Goal: Task Accomplishment & Management: Use online tool/utility

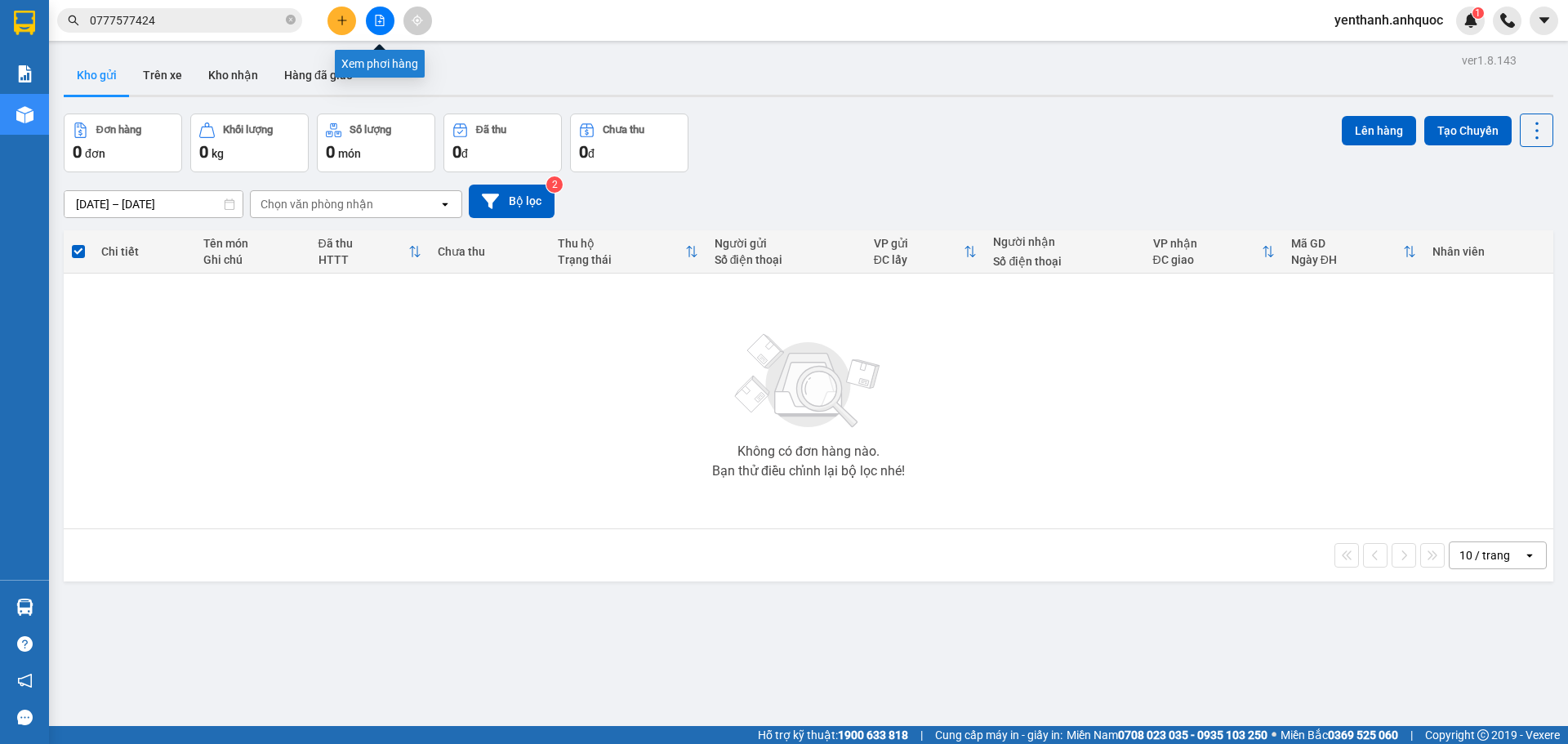
click at [376, 22] on icon "file-add" at bounding box center [380, 20] width 9 height 12
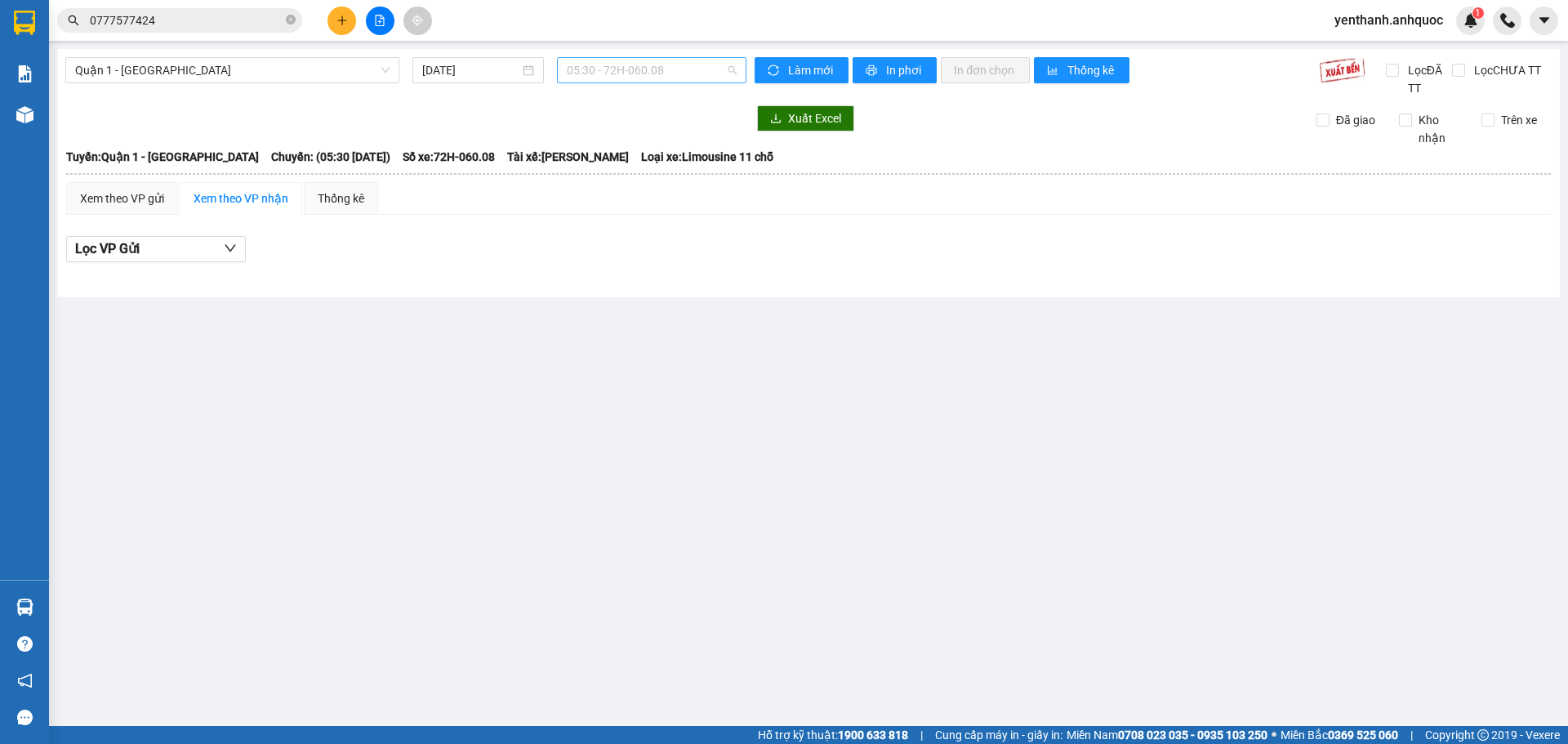
click at [690, 67] on span "05:30 - 72H-060.08" at bounding box center [651, 69] width 170 height 24
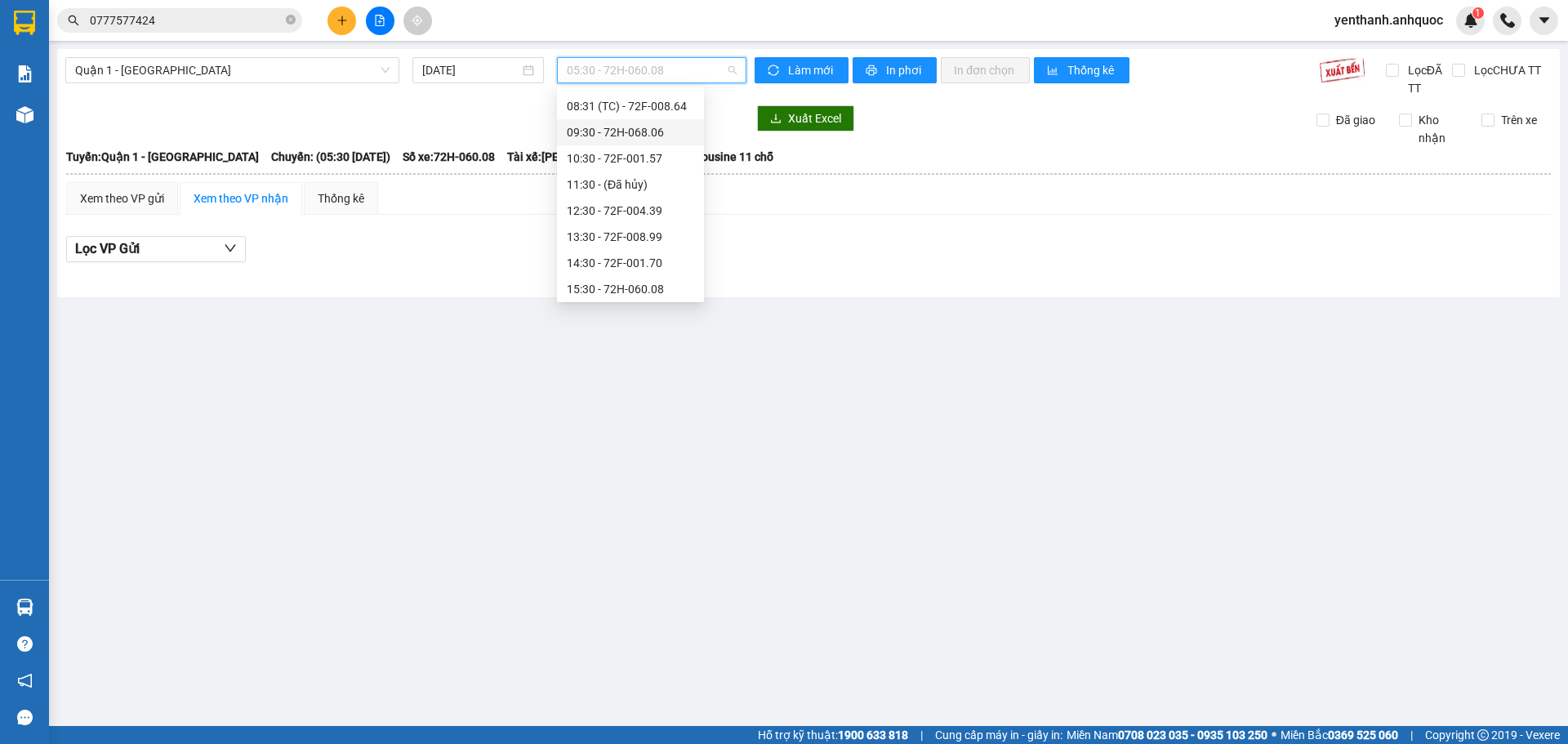
scroll to position [327, 0]
click at [645, 201] on div "18:30 - 72F-008.64" at bounding box center [630, 194] width 128 height 18
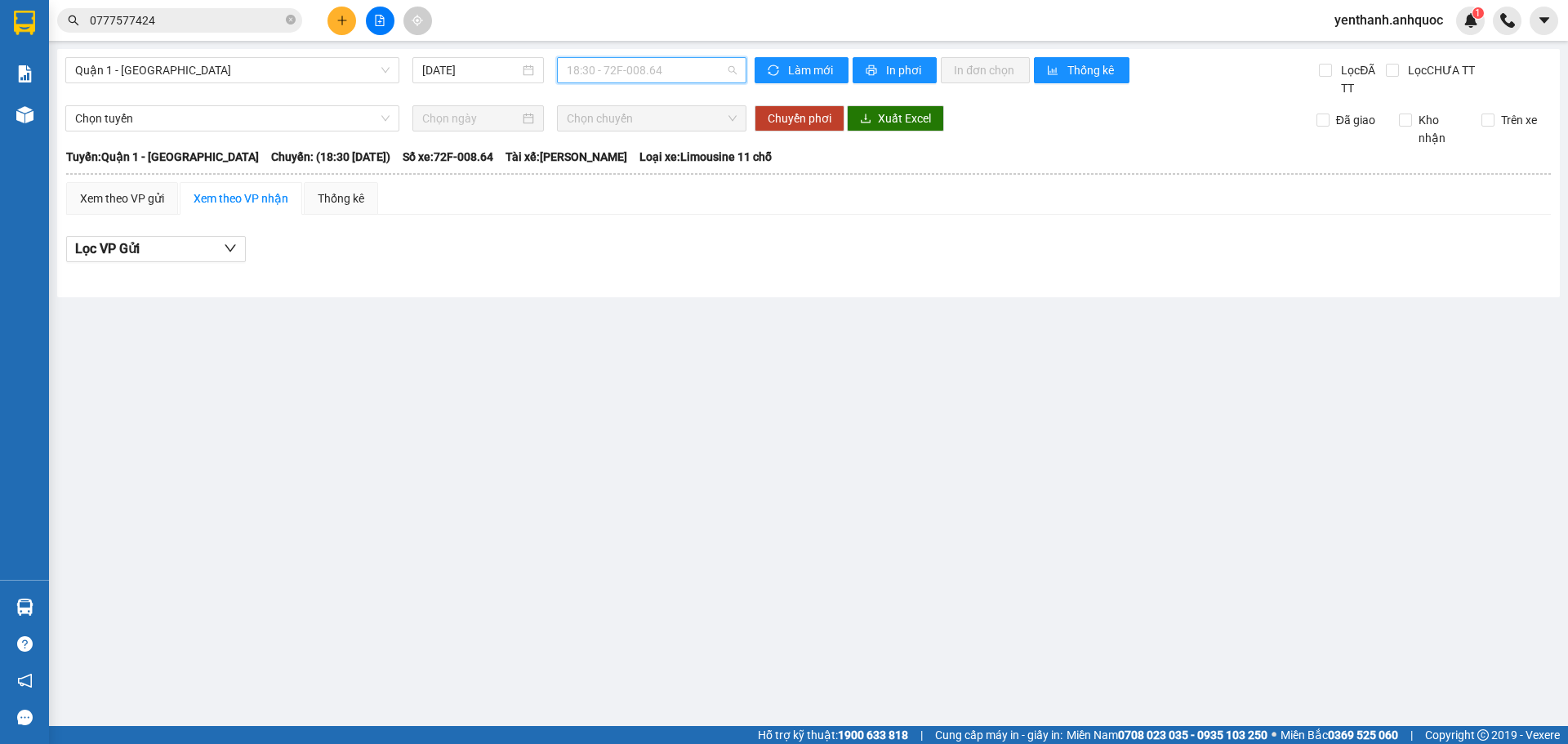
click at [684, 69] on span "18:30 - 72F-008.64" at bounding box center [651, 69] width 170 height 24
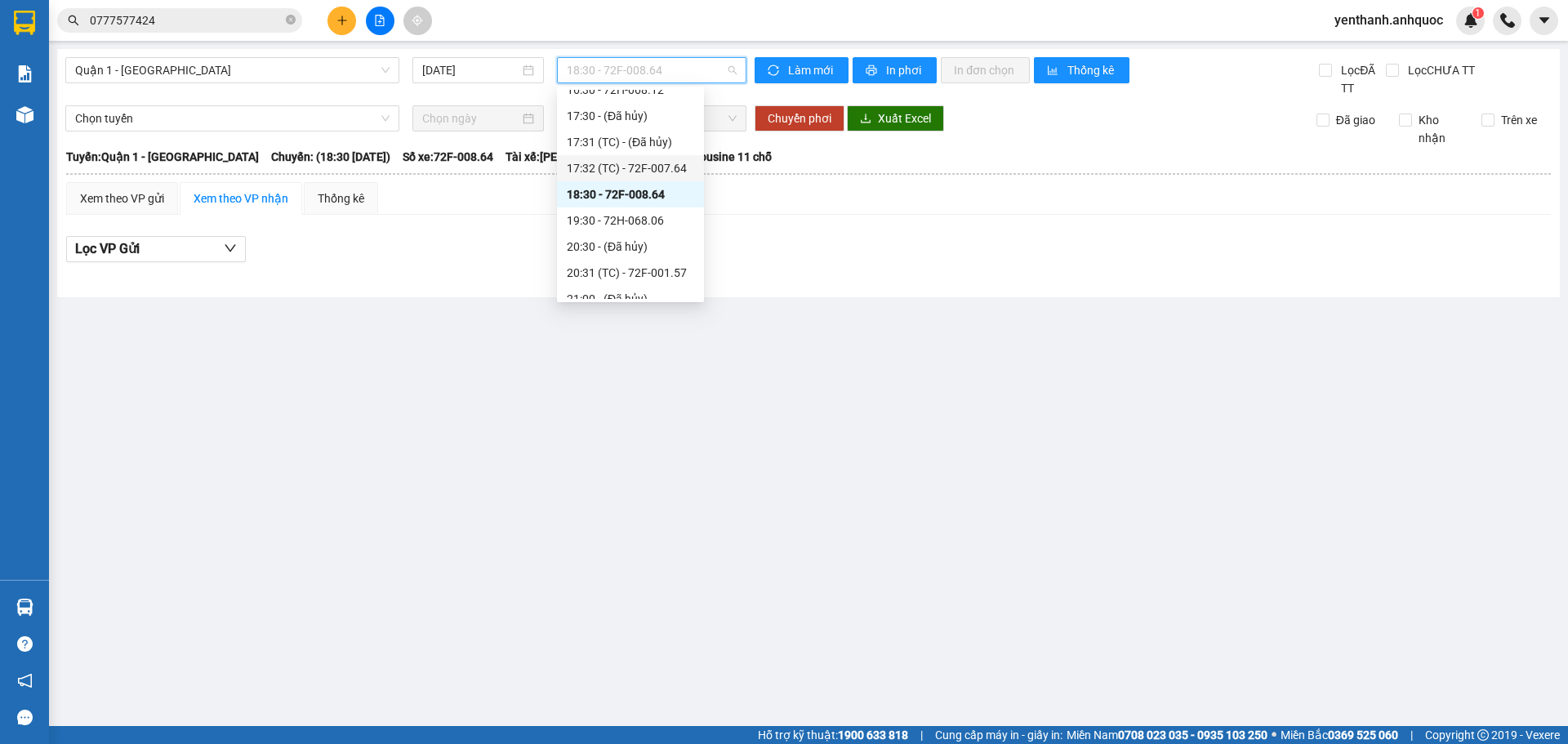
click at [667, 176] on div "17:32 (TC) - 72F-007.64" at bounding box center [630, 168] width 128 height 18
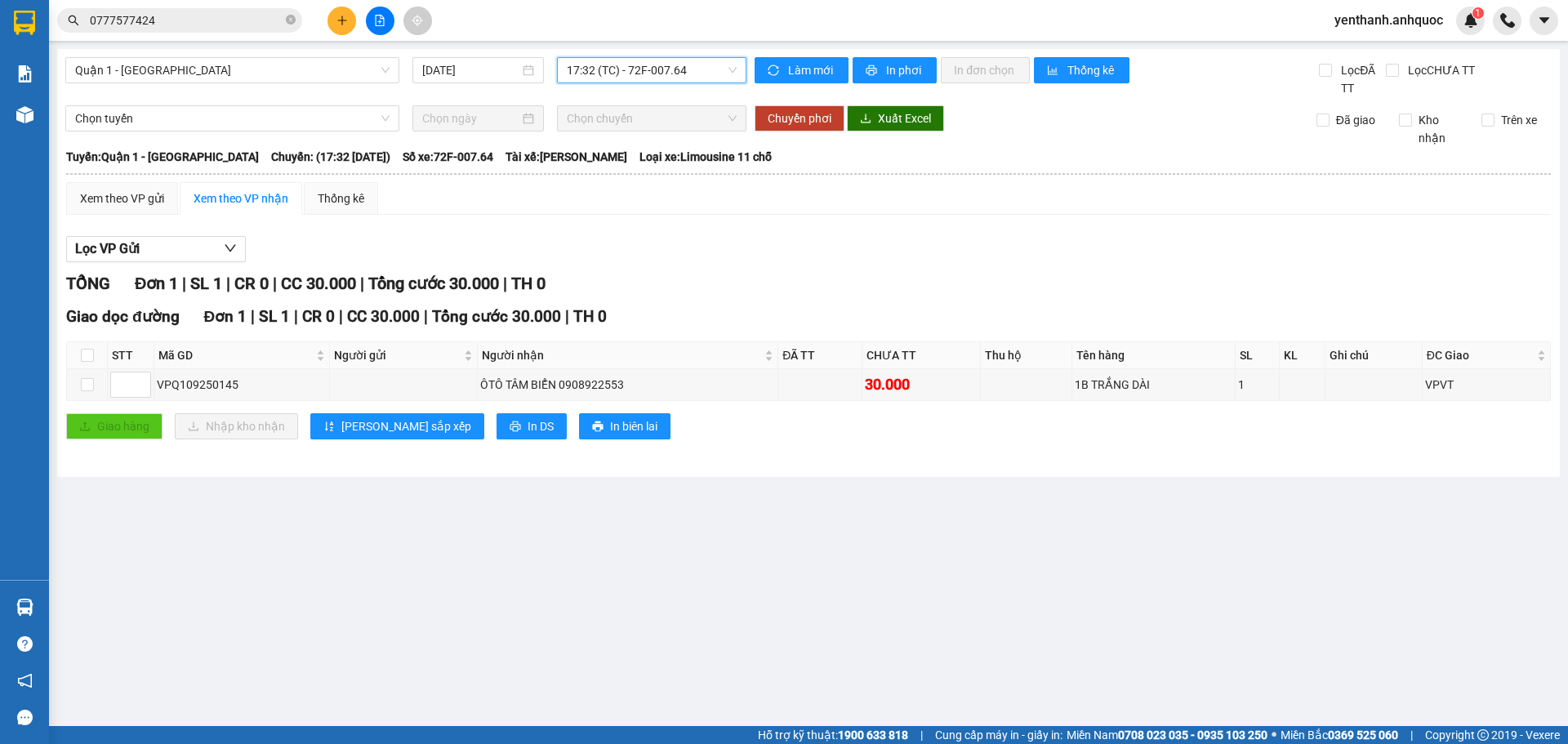
click at [696, 75] on span "17:32 (TC) - 72F-007.64" at bounding box center [651, 69] width 170 height 24
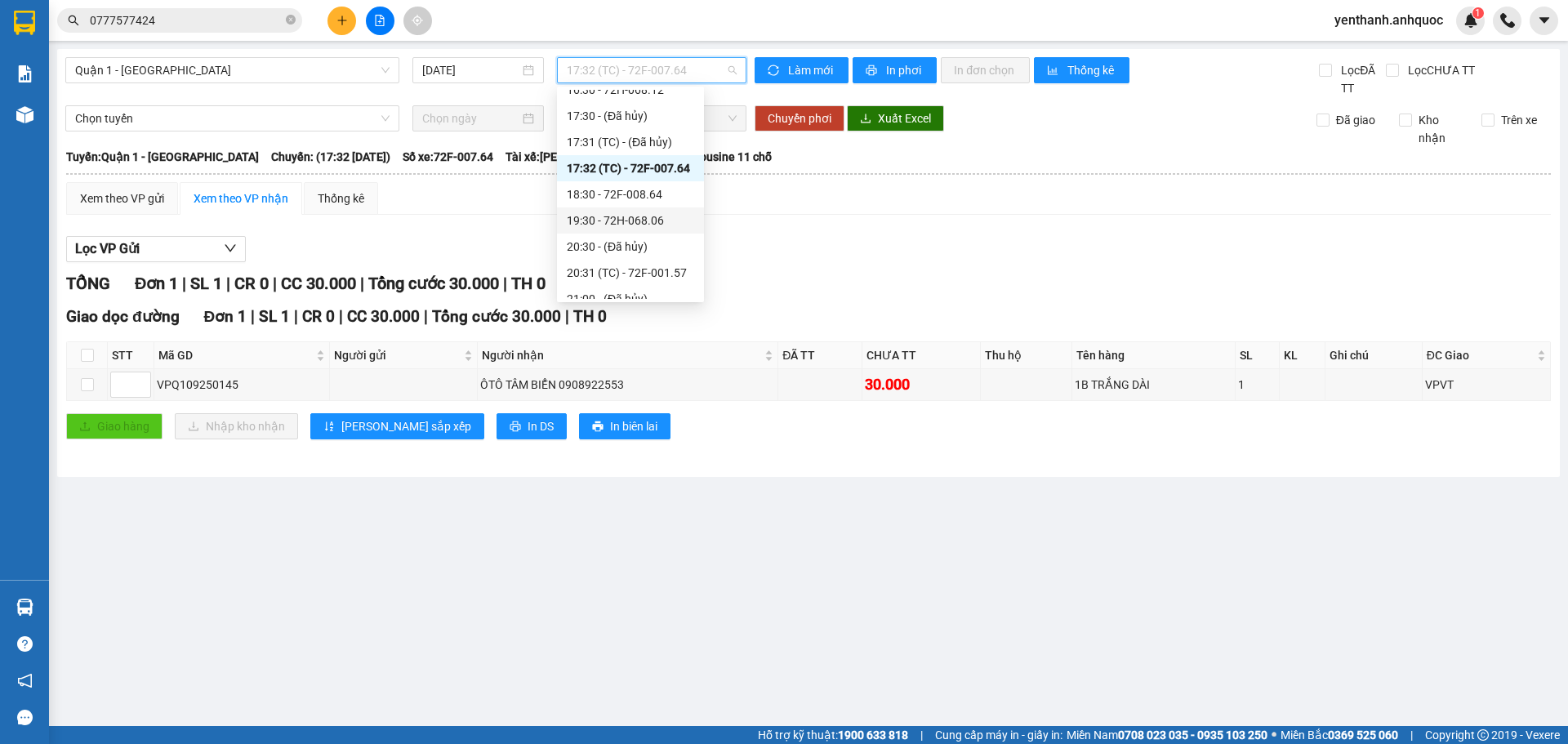
scroll to position [245, 0]
click at [652, 182] on div "16:30 - 72H-068.12" at bounding box center [629, 171] width 147 height 26
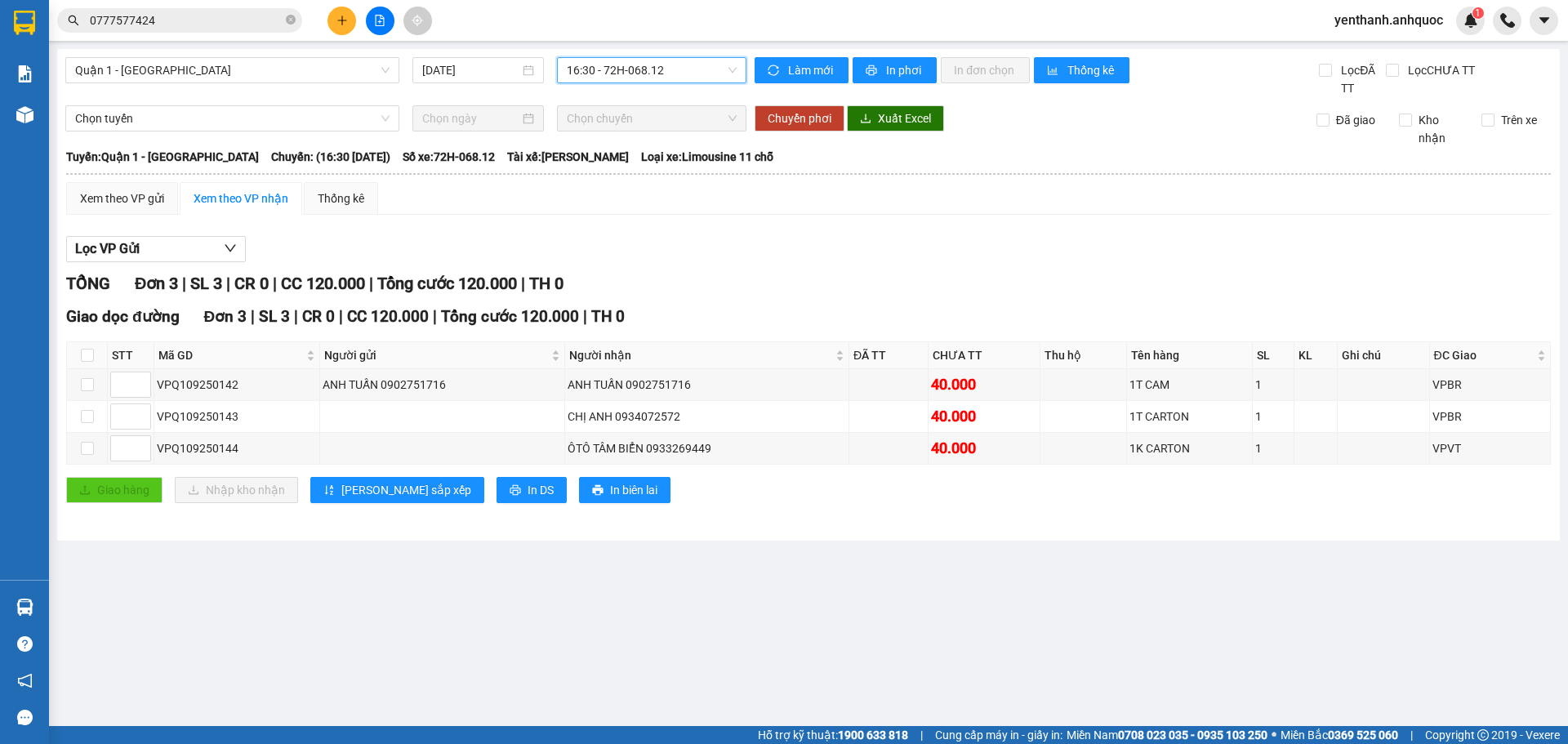
click at [702, 67] on span "16:30 - 72H-068.12" at bounding box center [651, 69] width 170 height 24
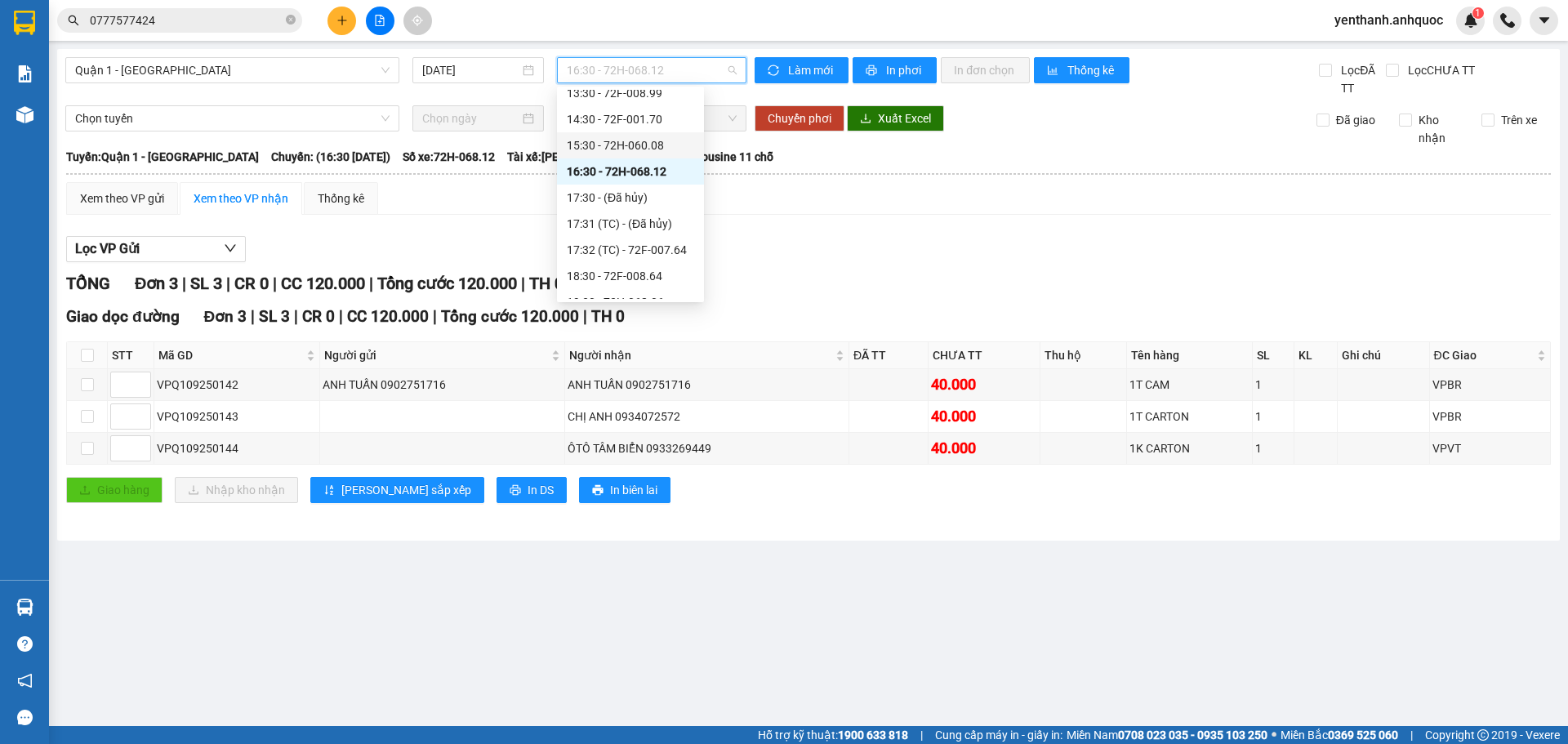
click at [656, 142] on div "15:30 - 72H-060.08" at bounding box center [630, 146] width 128 height 18
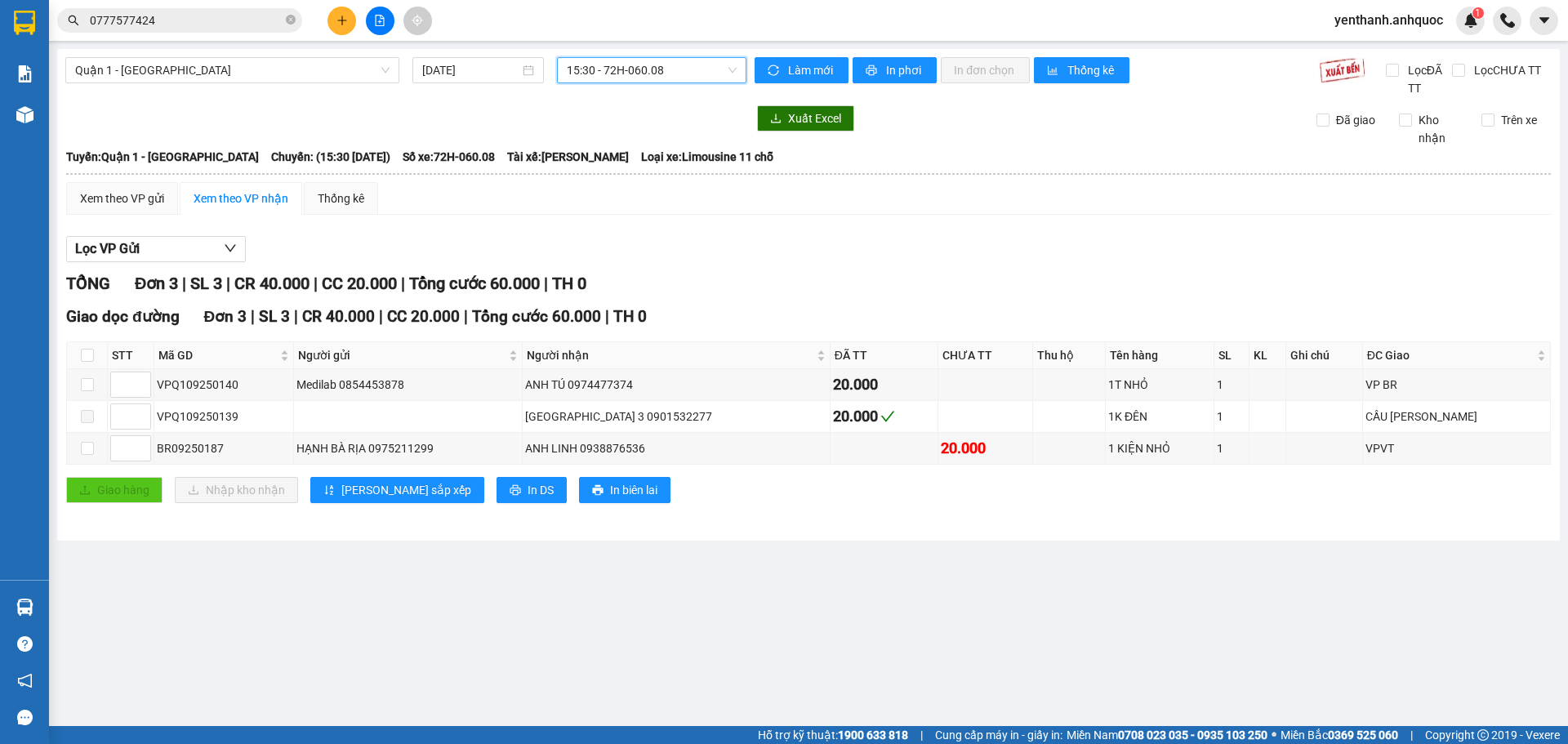
click at [702, 82] on span "15:30 - 72H-060.08" at bounding box center [651, 69] width 170 height 24
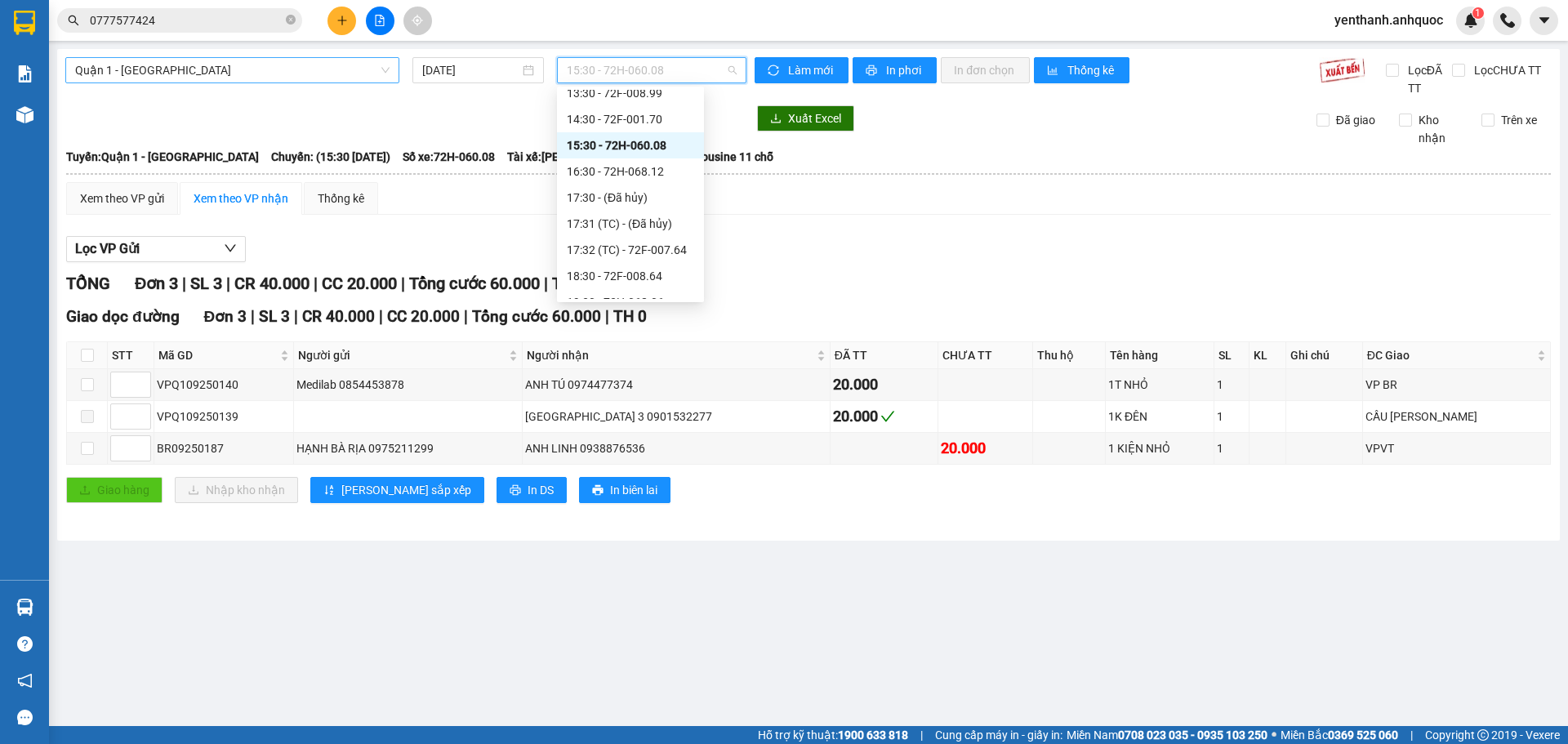
click at [345, 74] on span "Quận 1 - [GEOGRAPHIC_DATA]" at bounding box center [233, 69] width 315 height 24
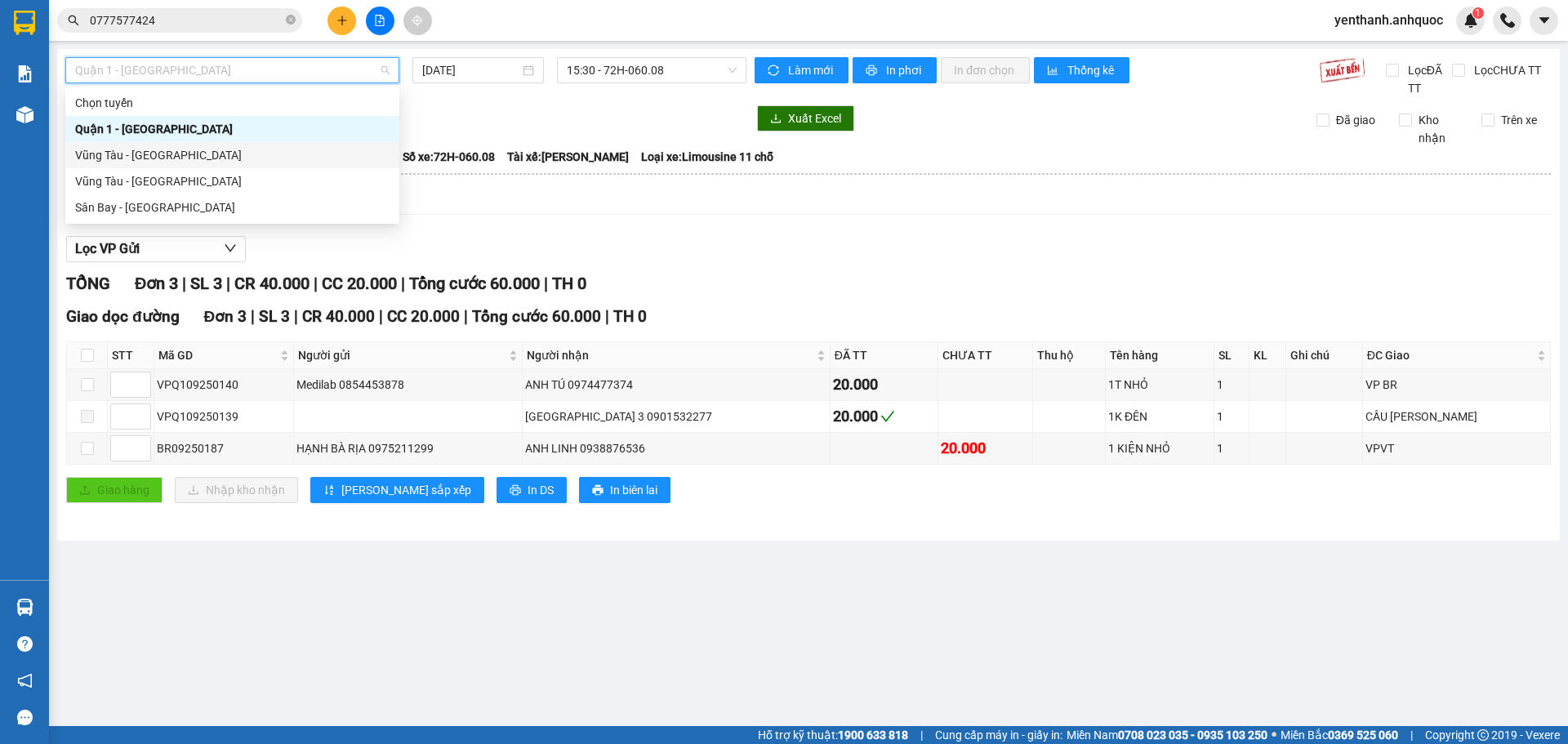
click at [334, 163] on div "Vũng Tàu - [GEOGRAPHIC_DATA]" at bounding box center [233, 156] width 315 height 18
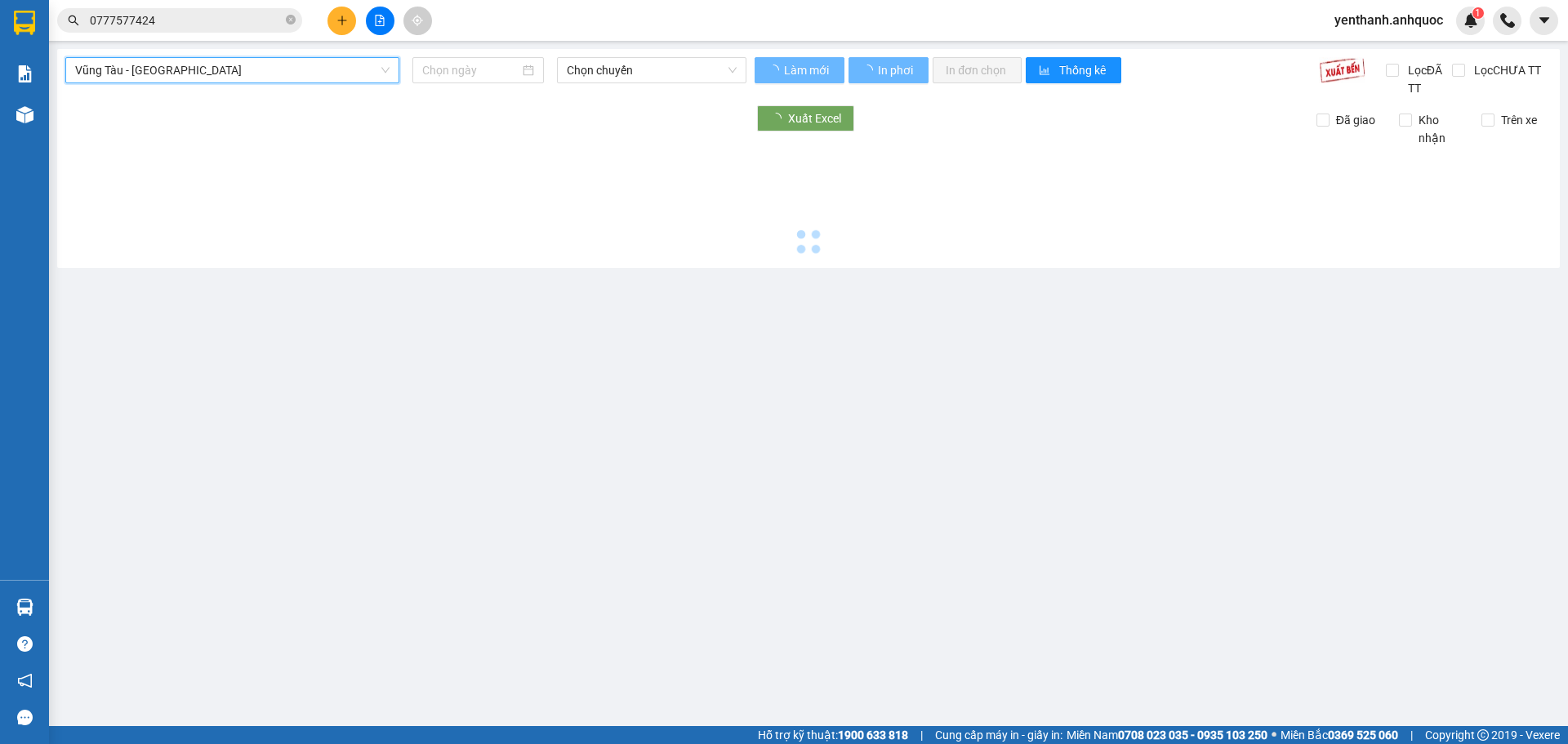
type input "[DATE]"
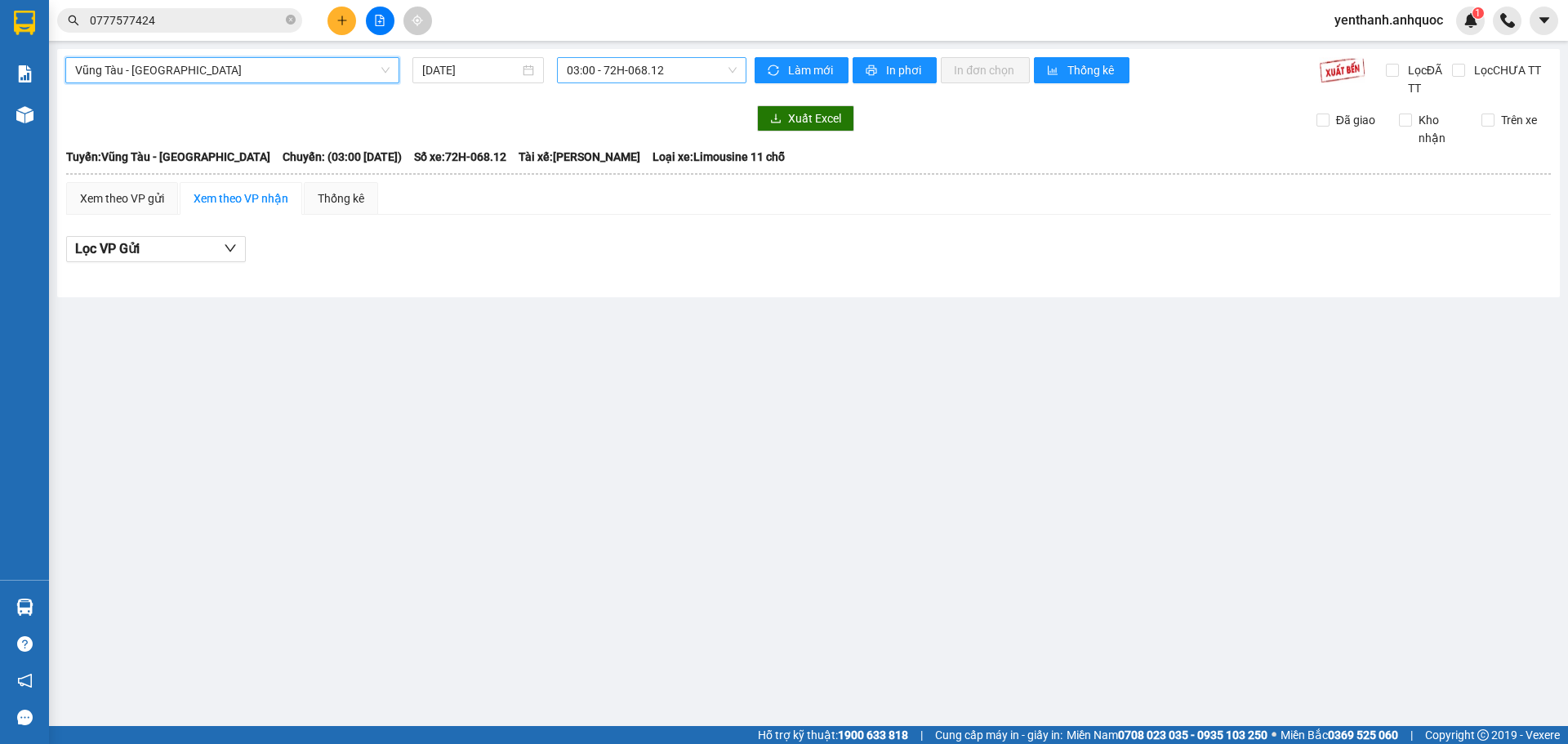
click at [657, 76] on span "03:00 - 72H-068.12" at bounding box center [651, 69] width 170 height 24
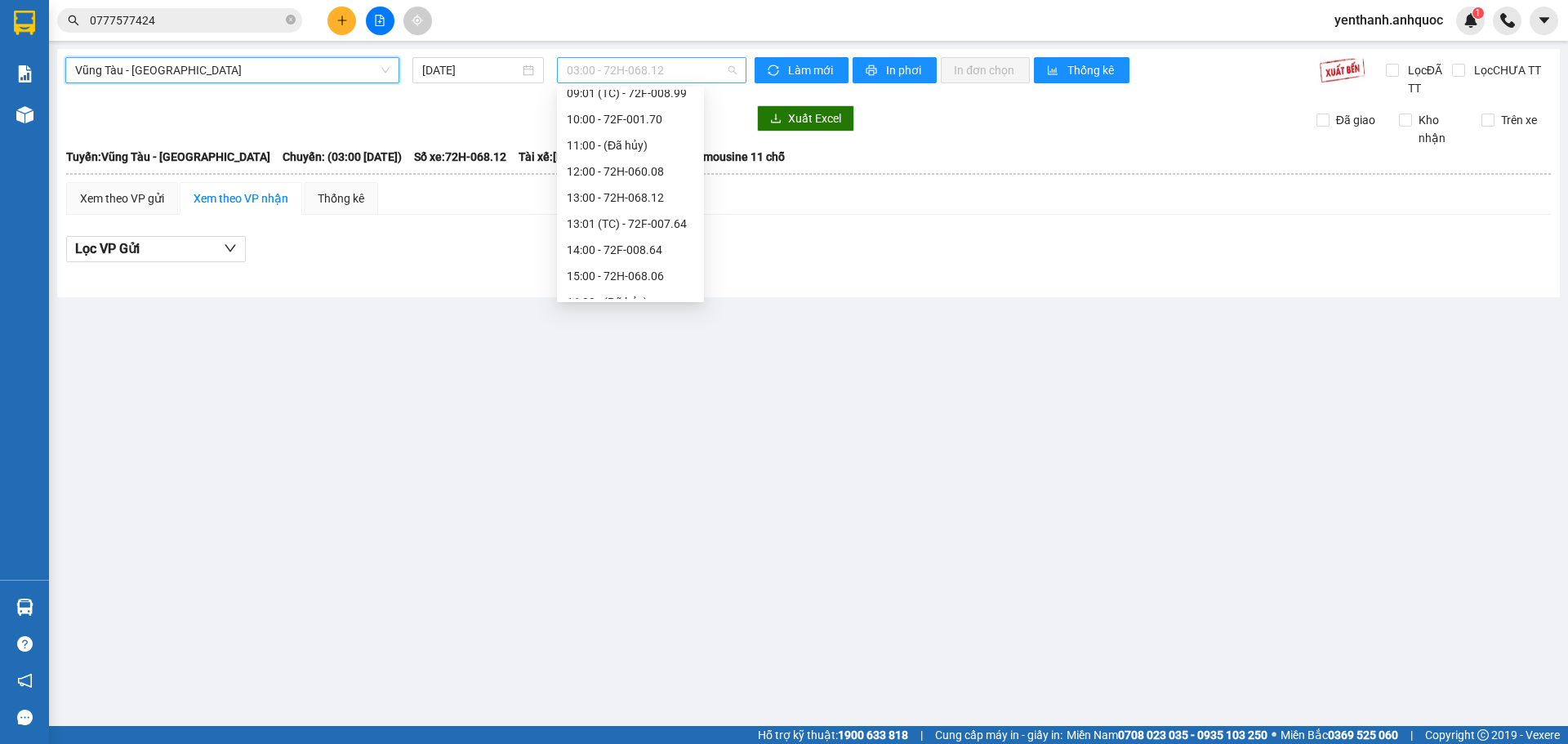
scroll to position [26, 0]
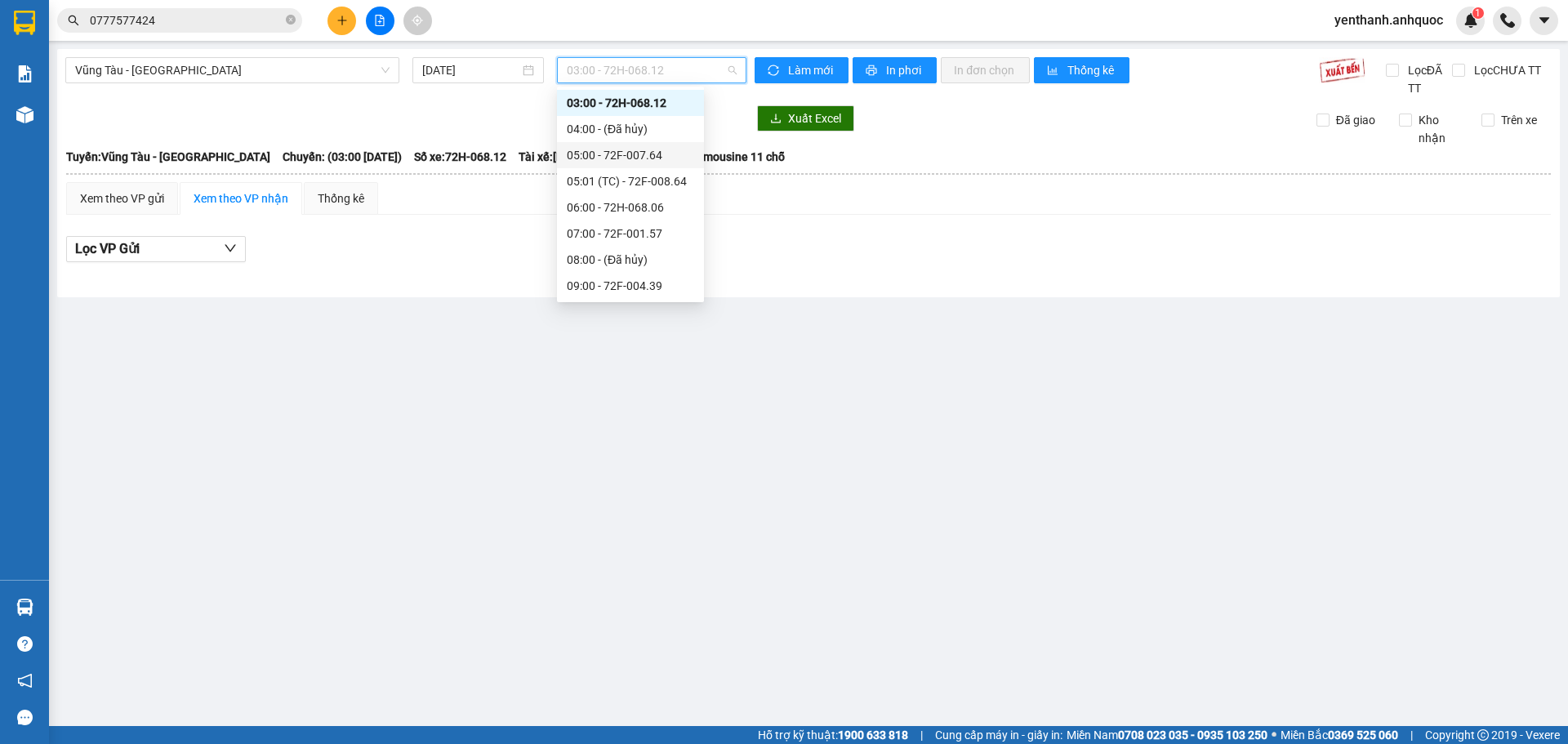
click at [631, 151] on div "05:00 - 72F-007.64" at bounding box center [630, 156] width 128 height 18
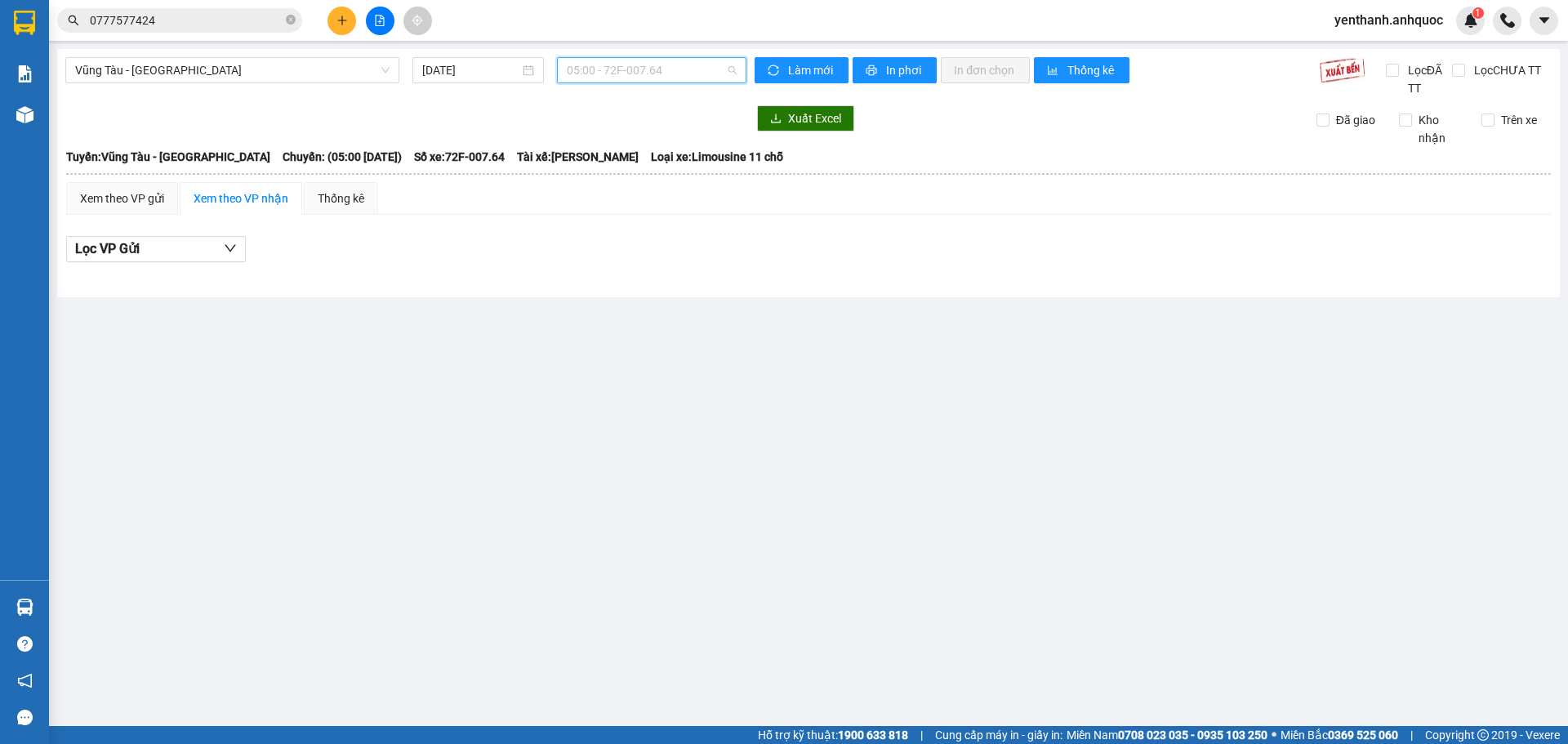
click at [691, 76] on span "05:00 - 72F-007.64" at bounding box center [651, 69] width 170 height 24
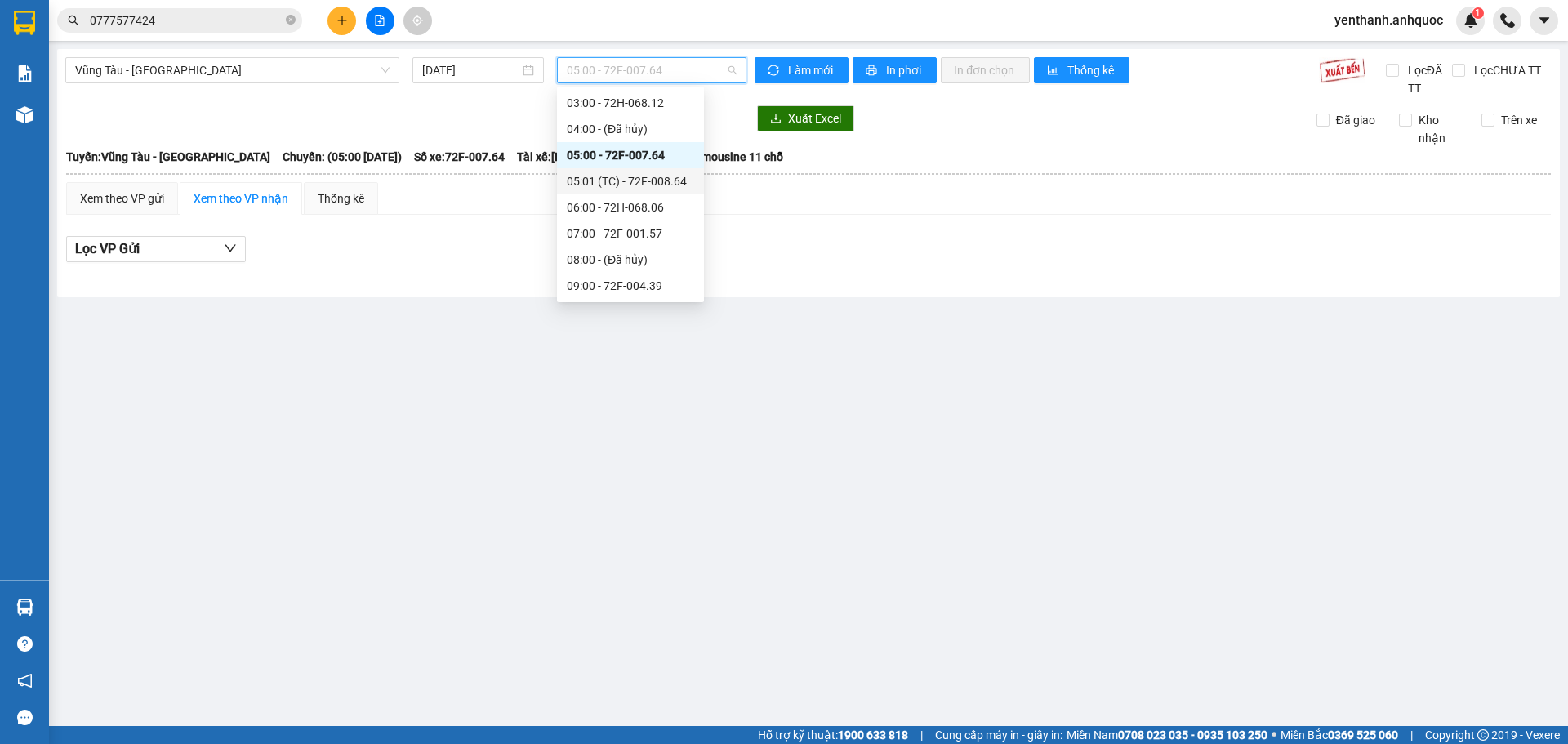
click at [655, 183] on div "05:01 (TC) - 72F-008.64" at bounding box center [630, 182] width 128 height 18
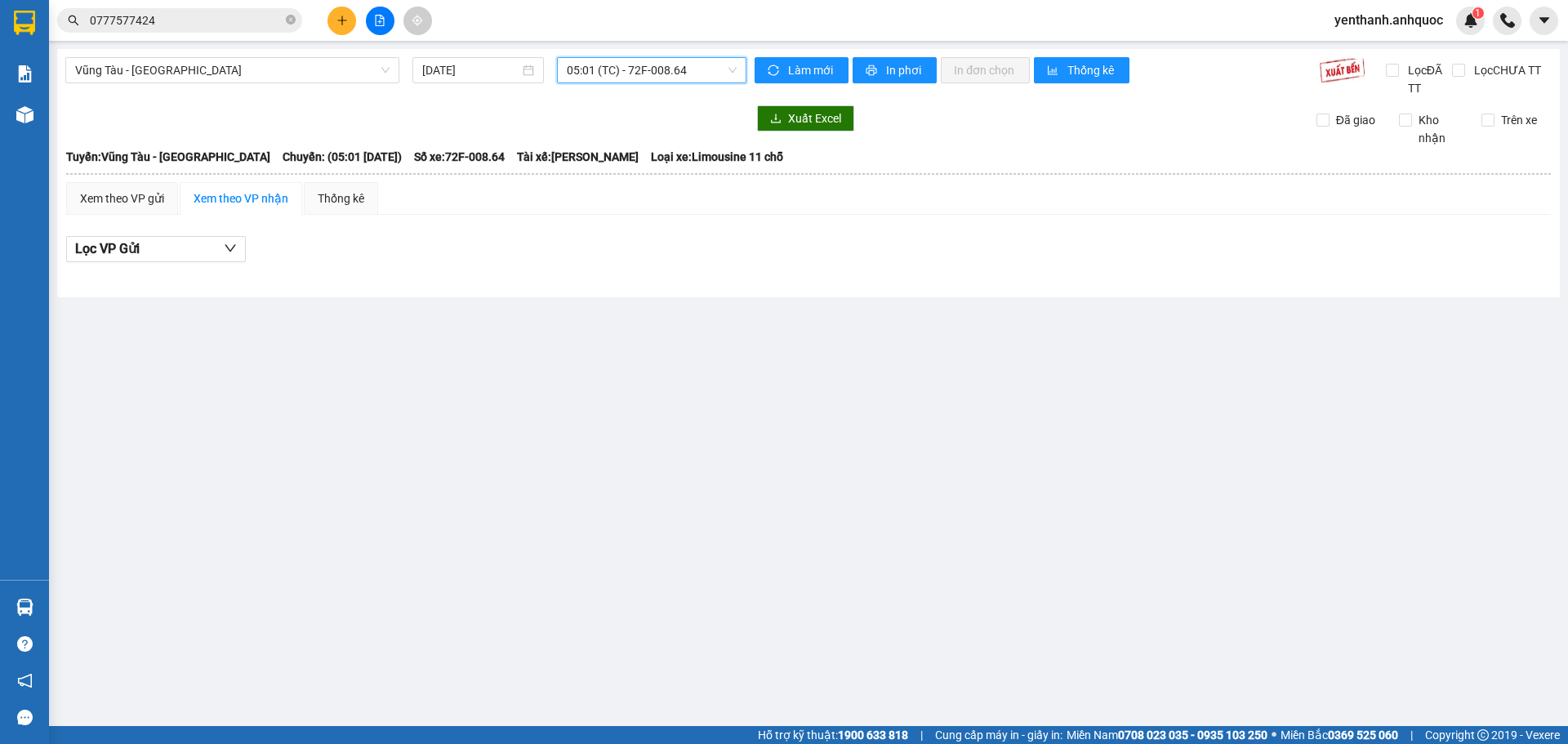
click at [698, 76] on span "05:01 (TC) - 72F-008.64" at bounding box center [651, 69] width 170 height 24
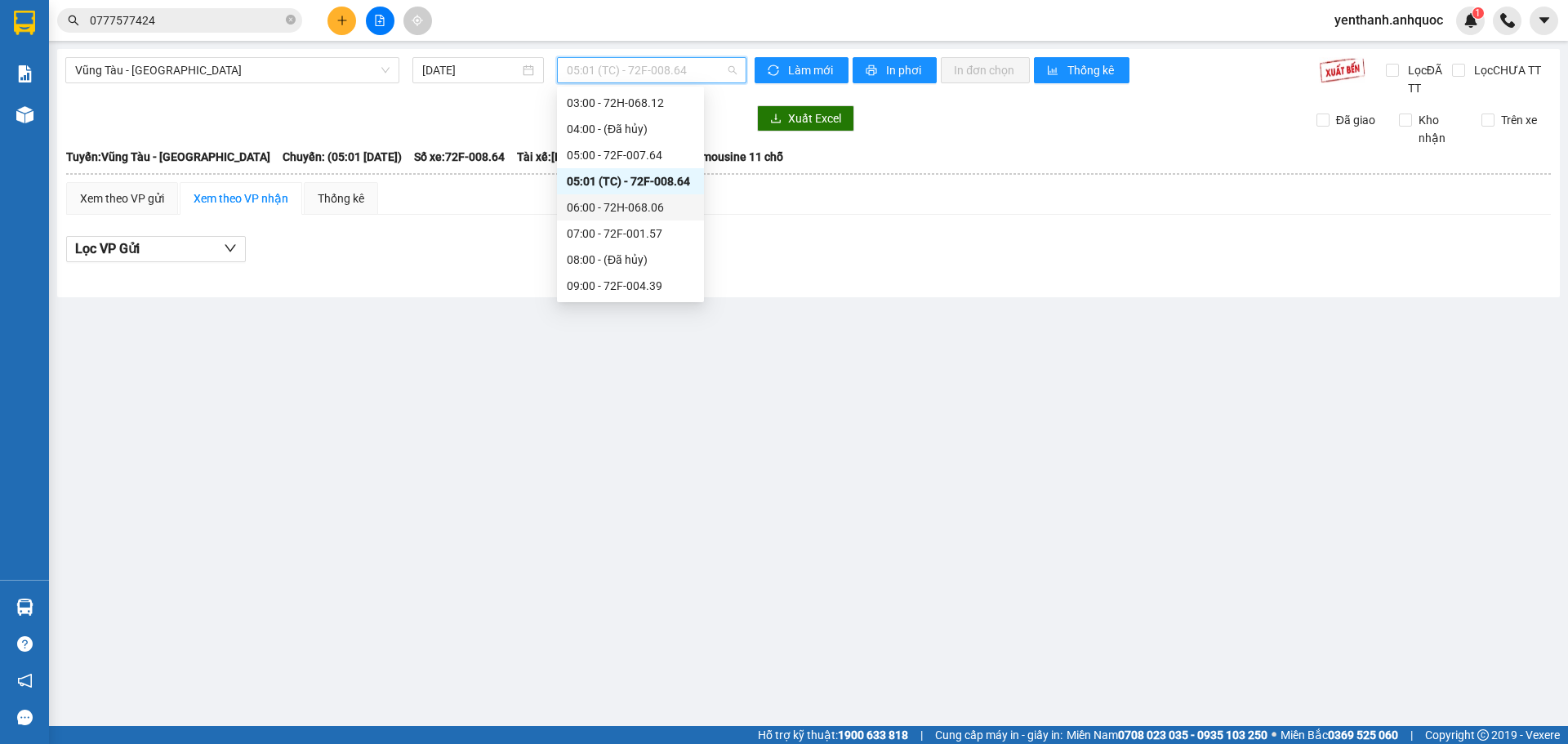
click at [654, 213] on div "06:00 - 72H-068.06" at bounding box center [630, 208] width 128 height 18
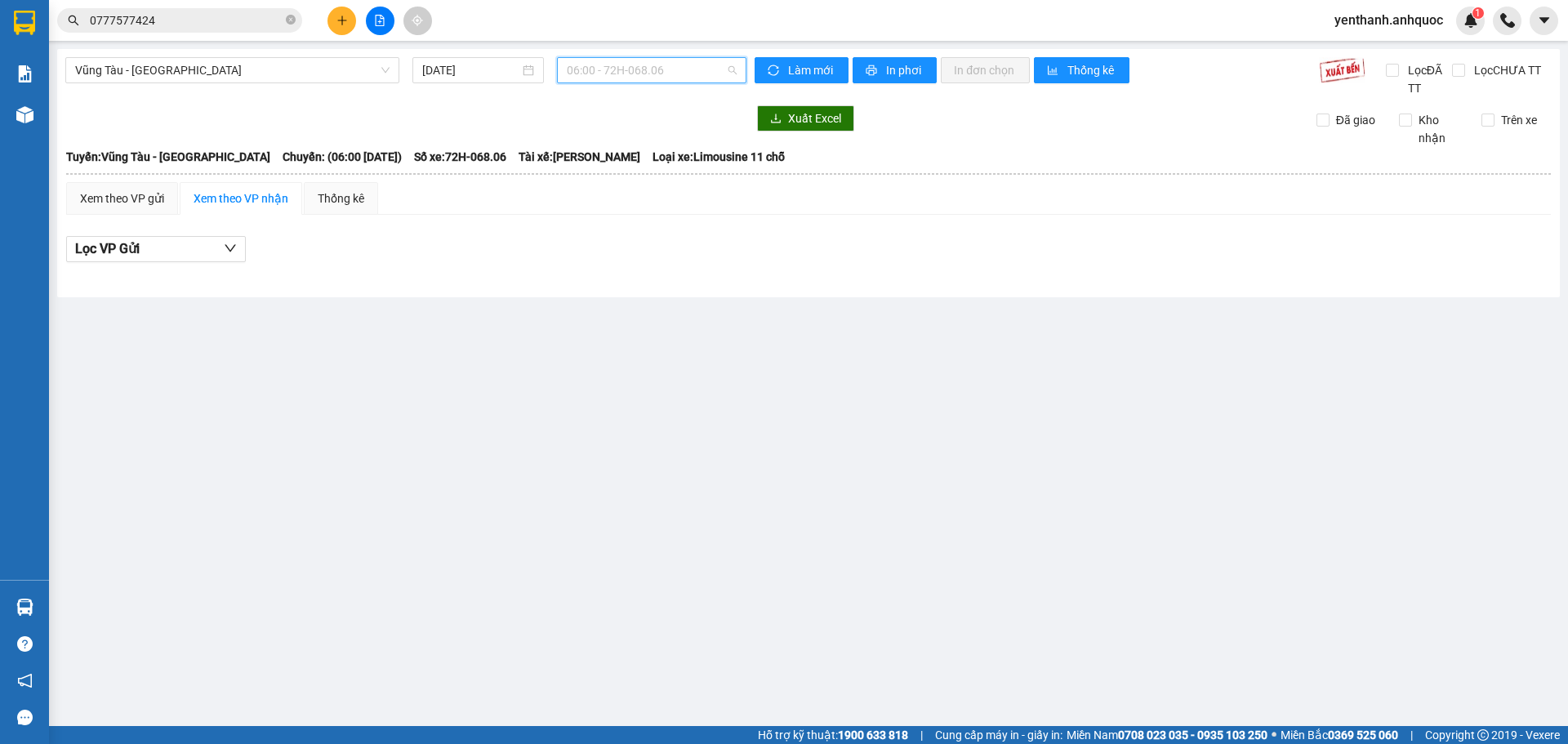
click at [660, 68] on span "06:00 - 72H-068.06" at bounding box center [651, 69] width 170 height 24
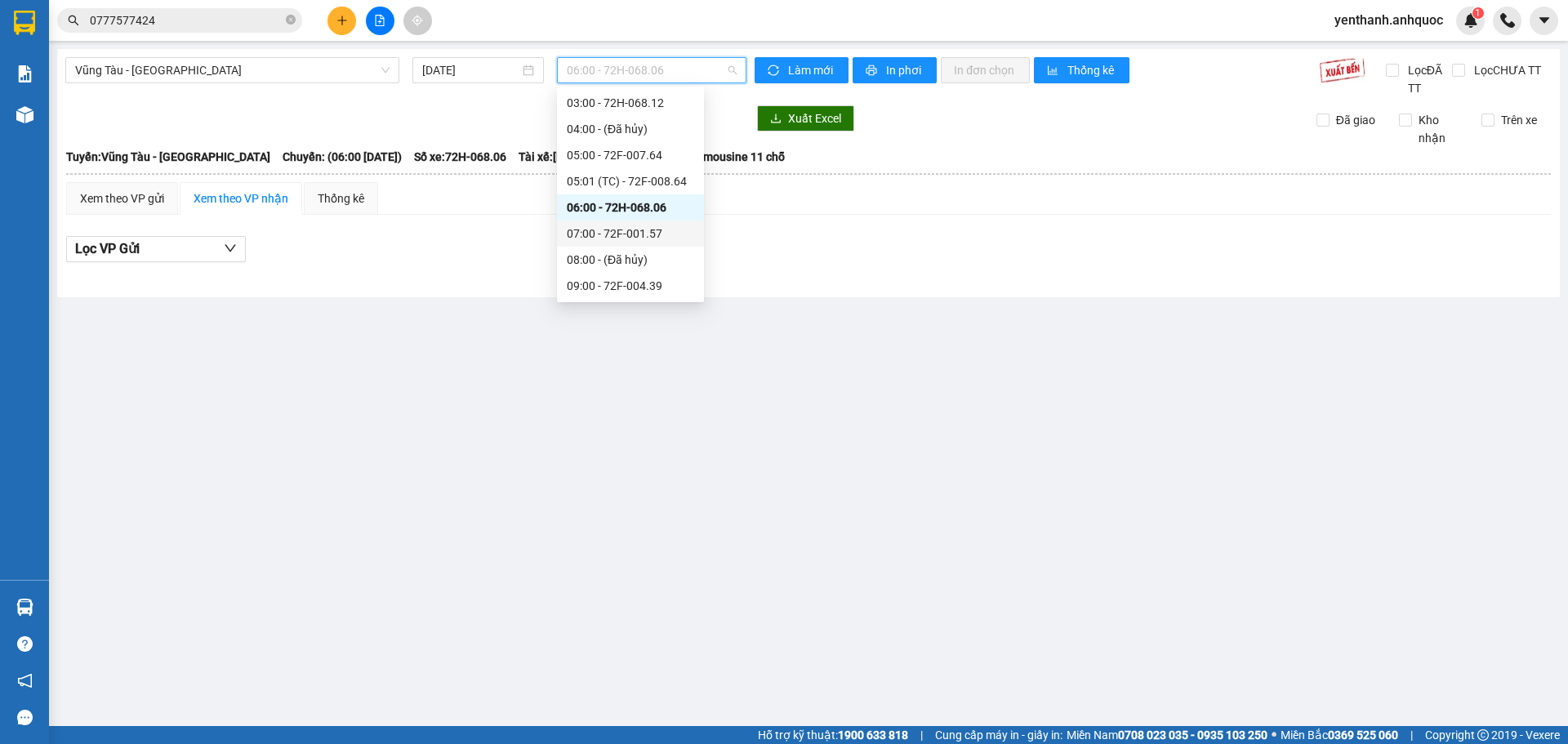
click at [646, 229] on div "07:00 - 72F-001.57" at bounding box center [630, 234] width 128 height 18
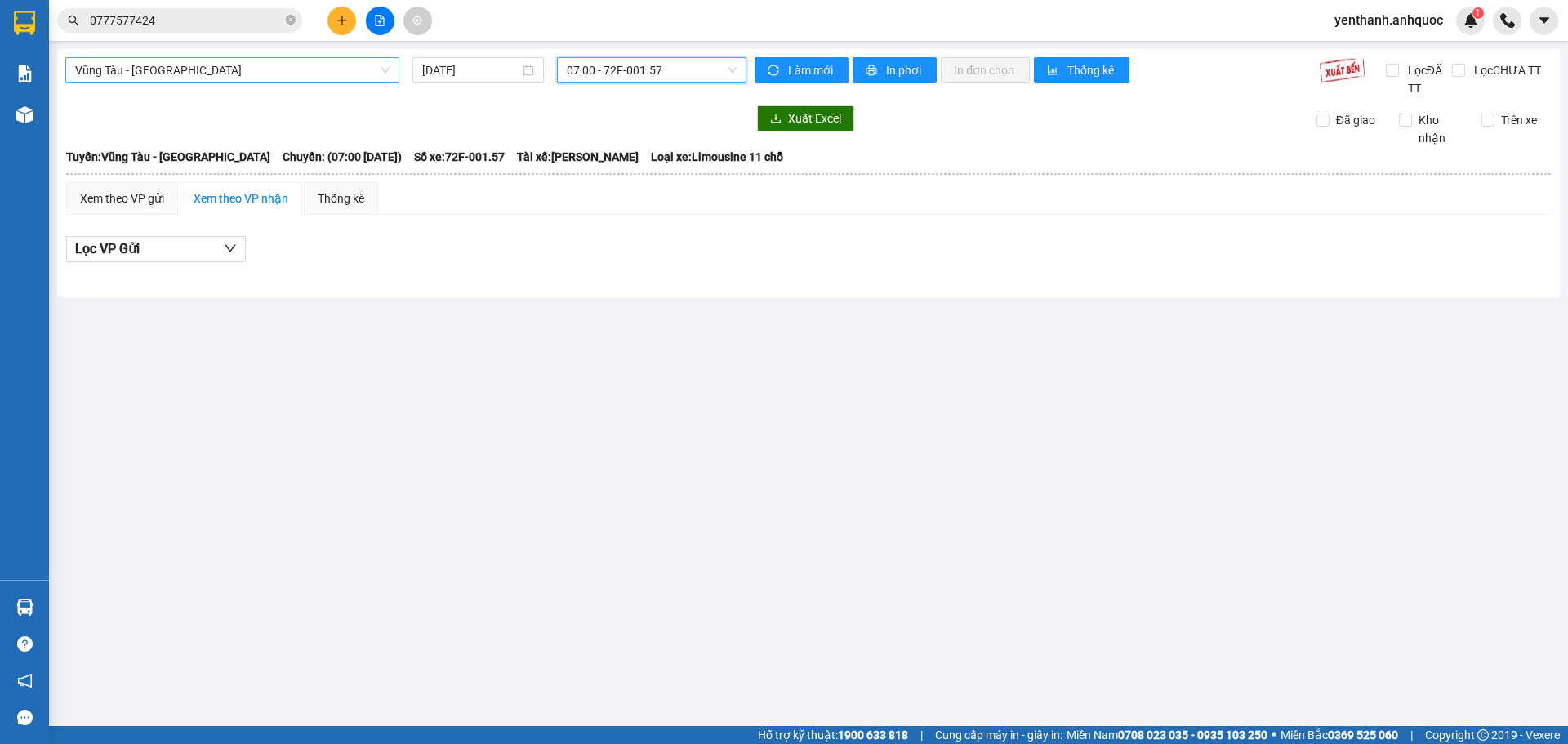
click at [167, 73] on span "Vũng Tàu - [GEOGRAPHIC_DATA]" at bounding box center [233, 69] width 315 height 24
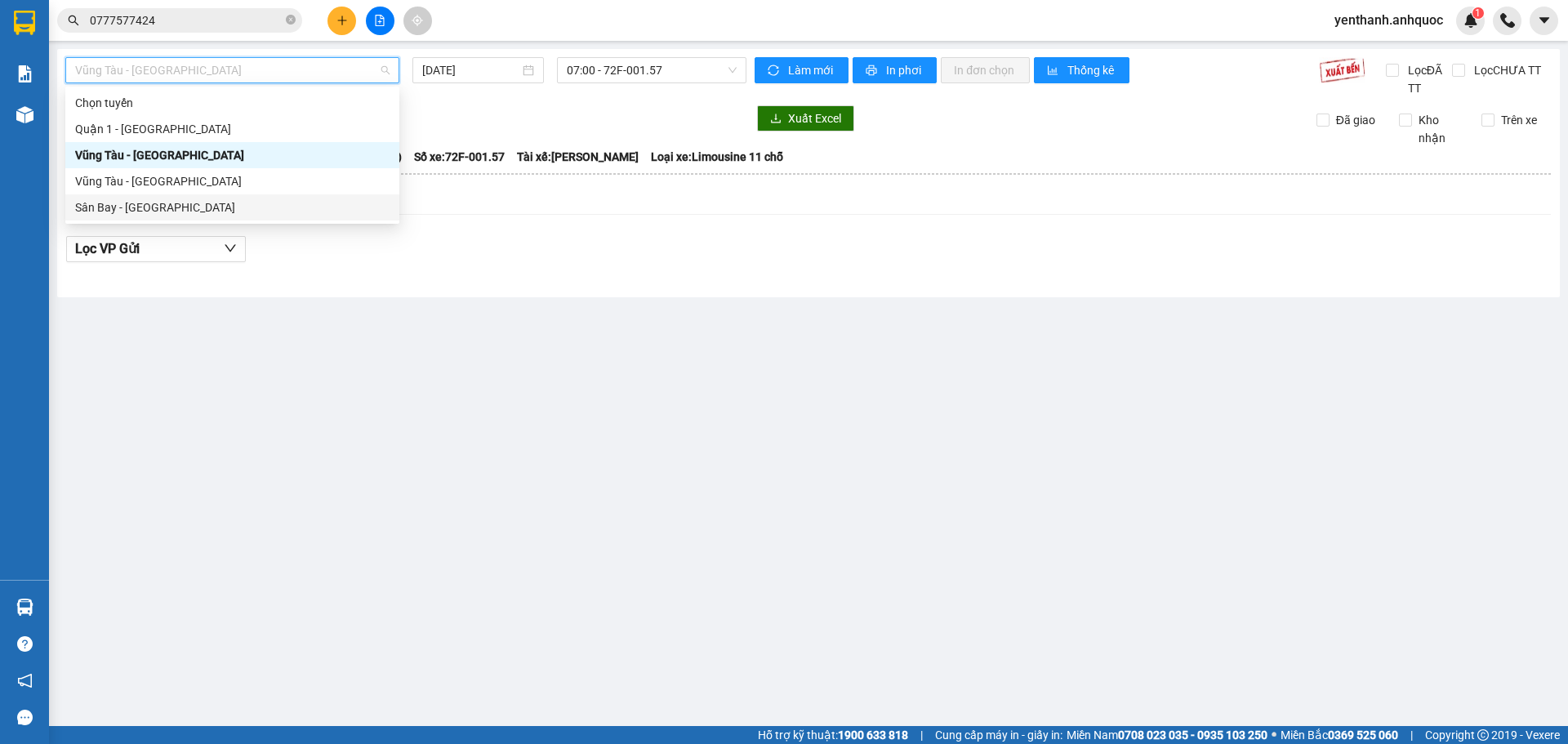
click at [174, 204] on div "Sân Bay - [GEOGRAPHIC_DATA]" at bounding box center [233, 208] width 315 height 18
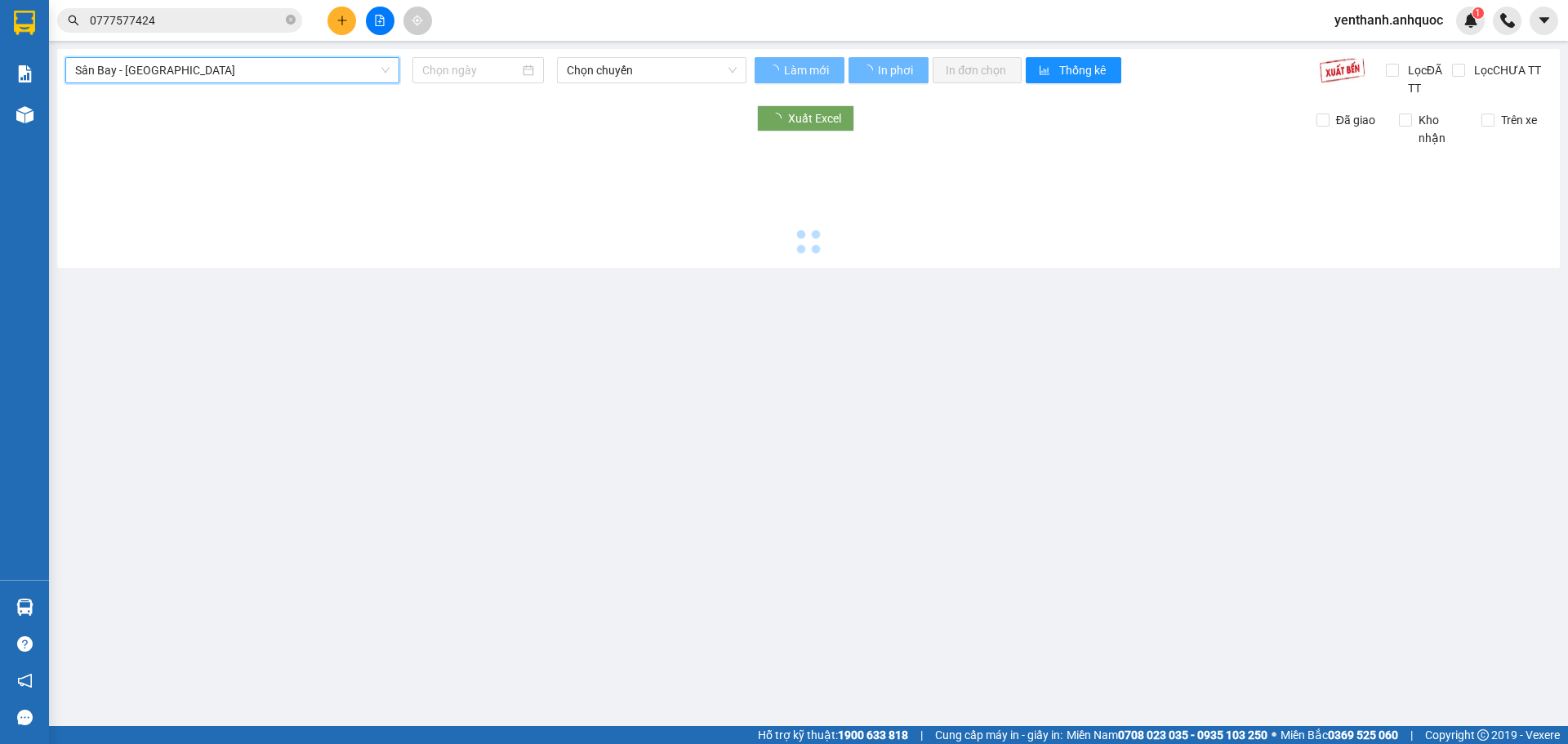
type input "[DATE]"
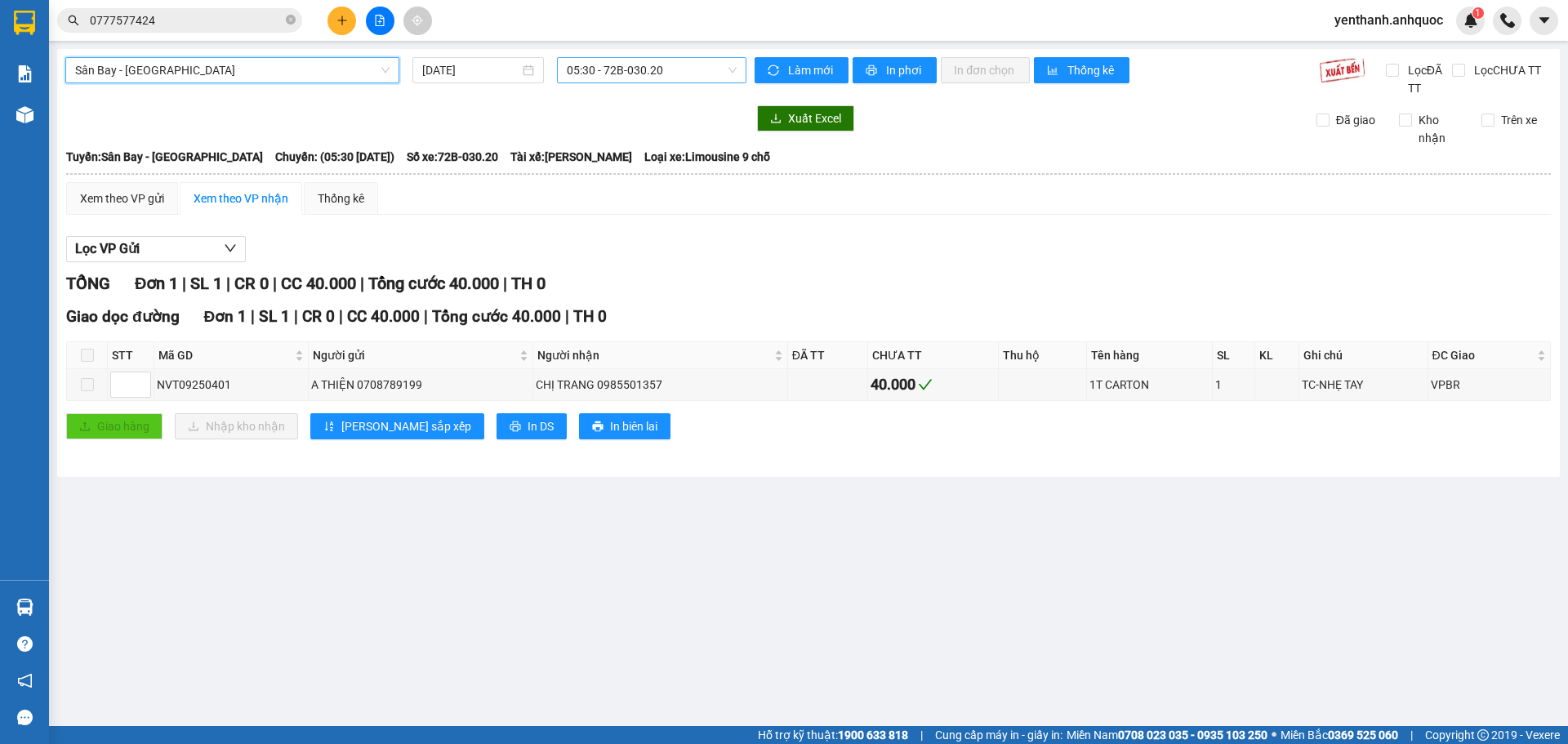
click at [660, 76] on span "05:30 - 72B-030.20" at bounding box center [651, 69] width 170 height 24
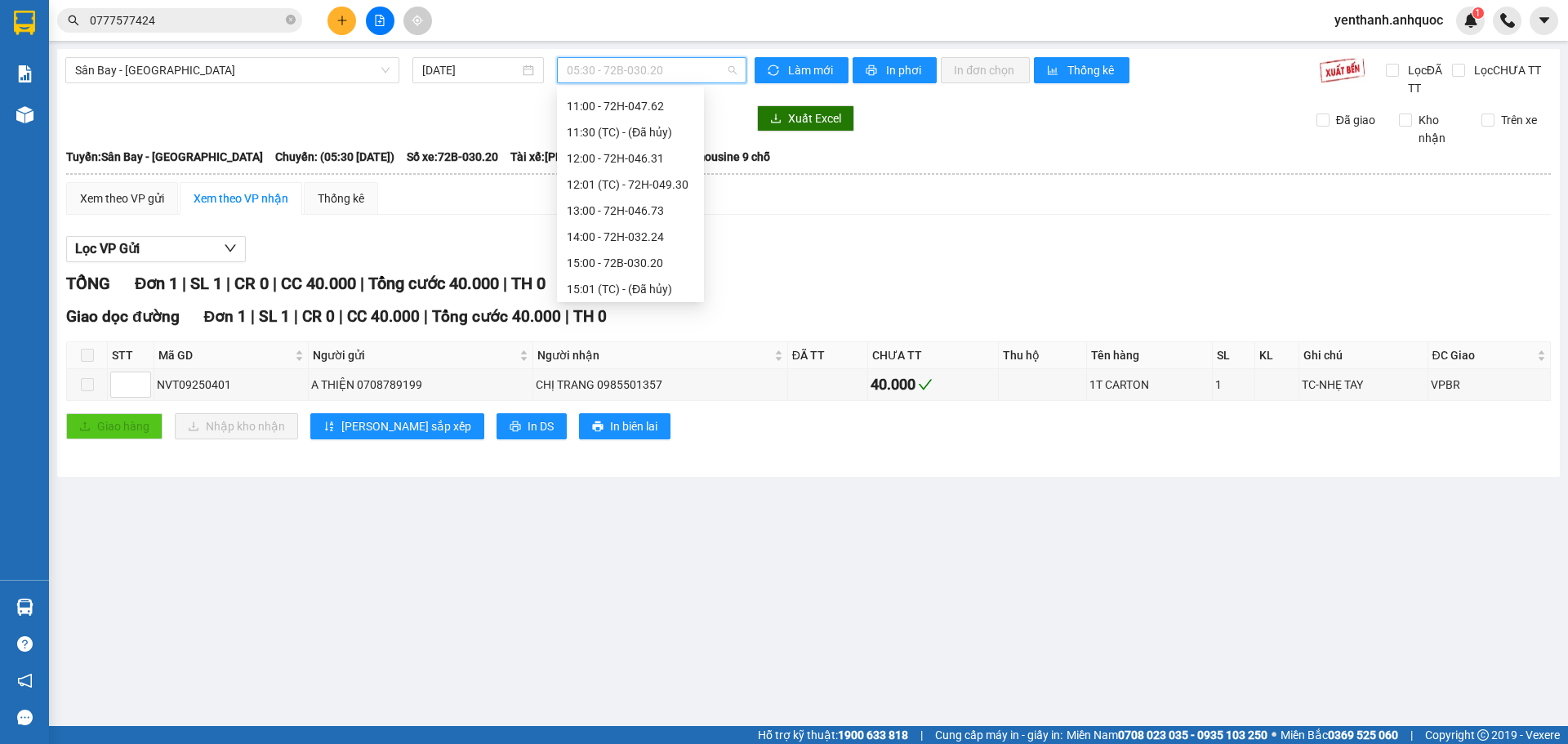
scroll to position [353, 0]
click at [649, 246] on div "16:00 - 72H-068.03" at bounding box center [630, 247] width 128 height 18
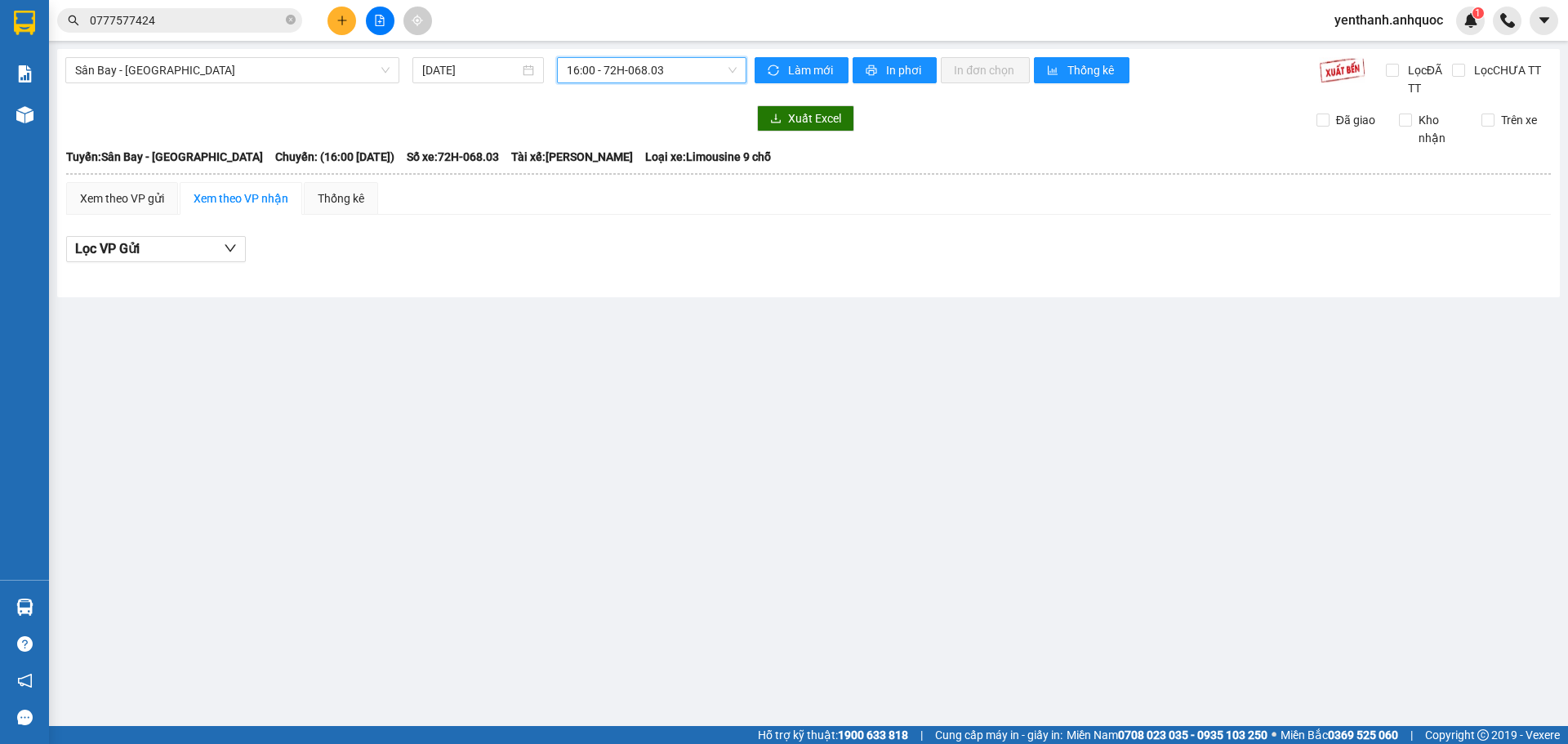
click at [689, 73] on span "16:00 - 72H-068.03" at bounding box center [651, 69] width 170 height 24
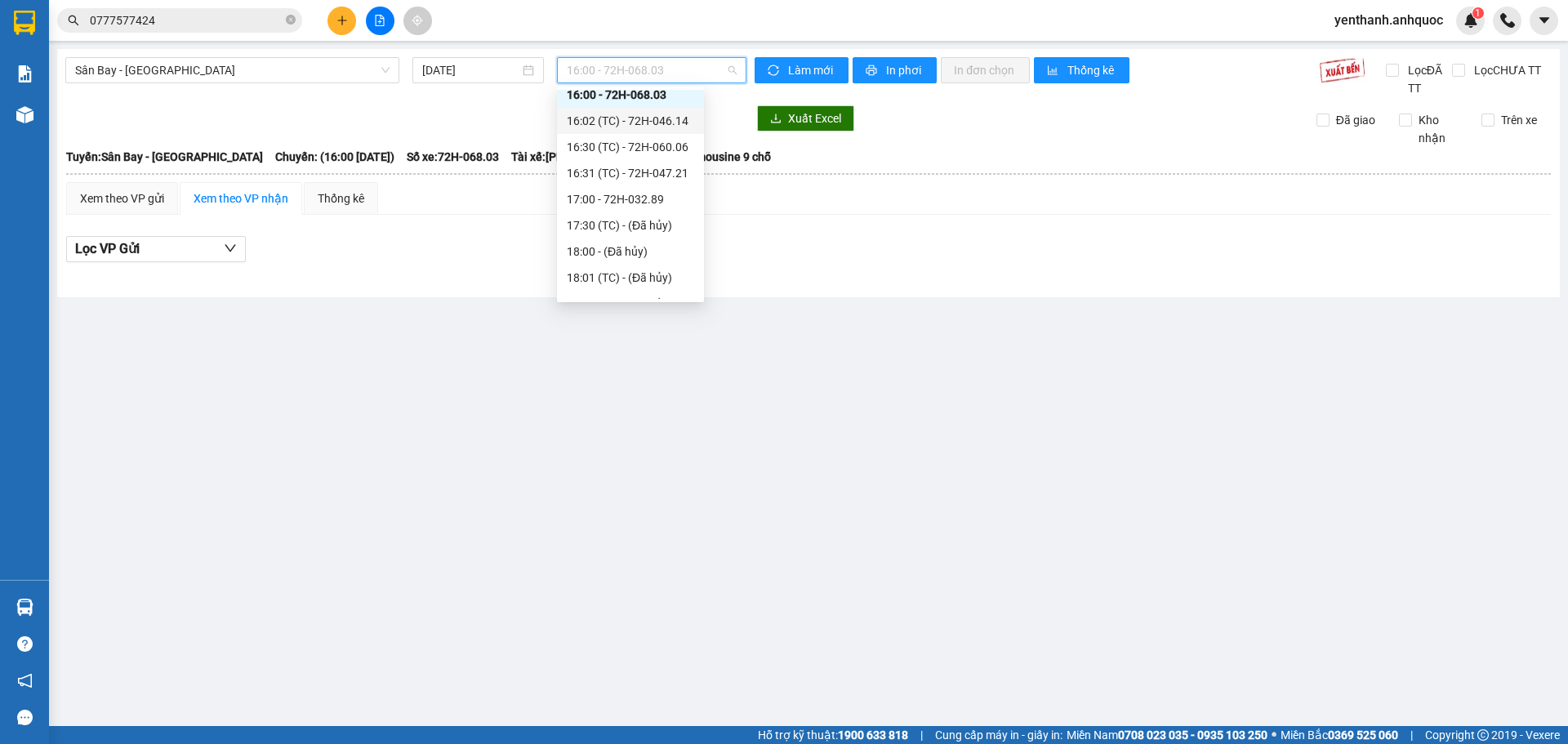
scroll to position [516, 0]
click at [653, 163] on div "16:31 (TC) - 72H-047.21" at bounding box center [630, 162] width 128 height 18
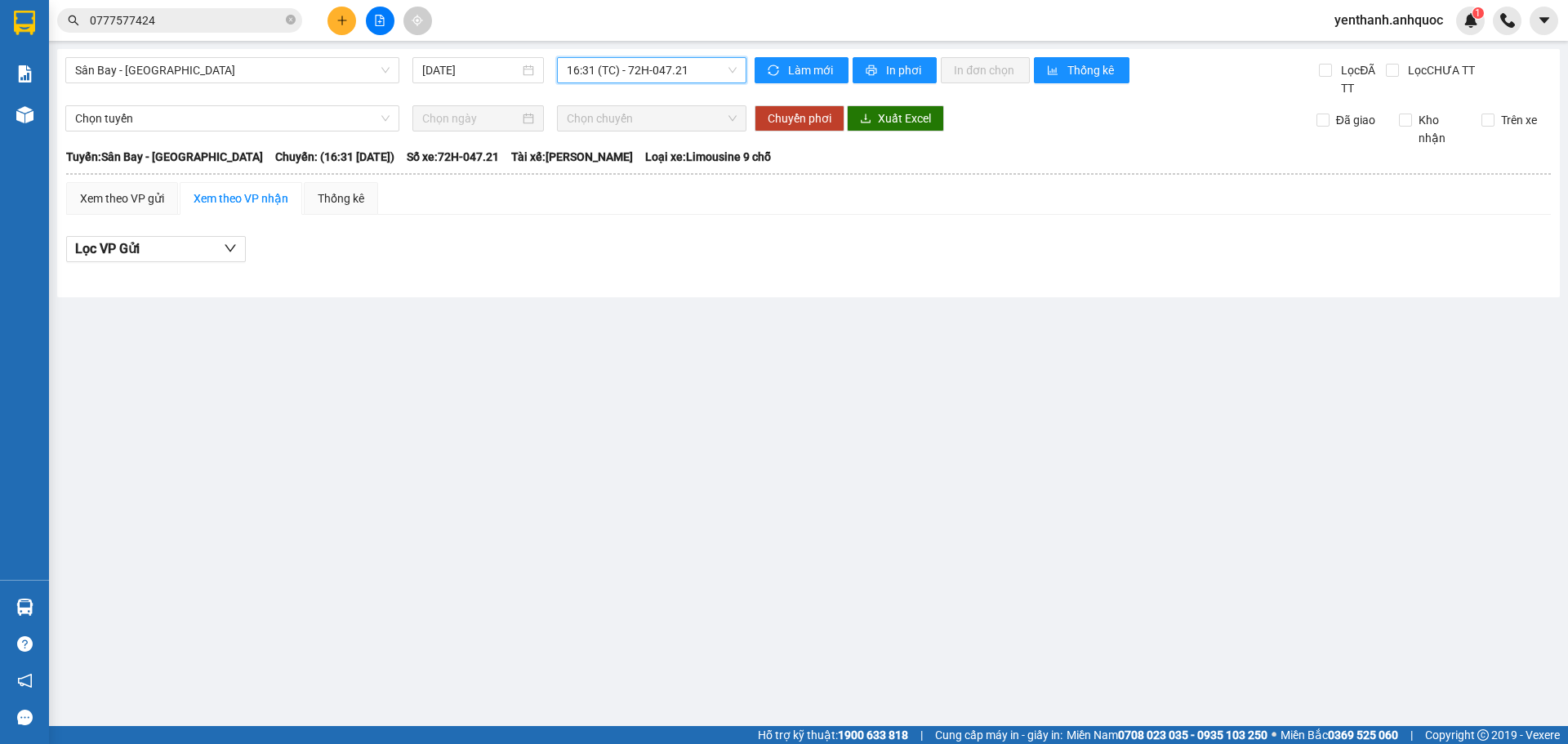
click at [688, 73] on span "16:31 (TC) - 72H-047.21" at bounding box center [651, 69] width 170 height 24
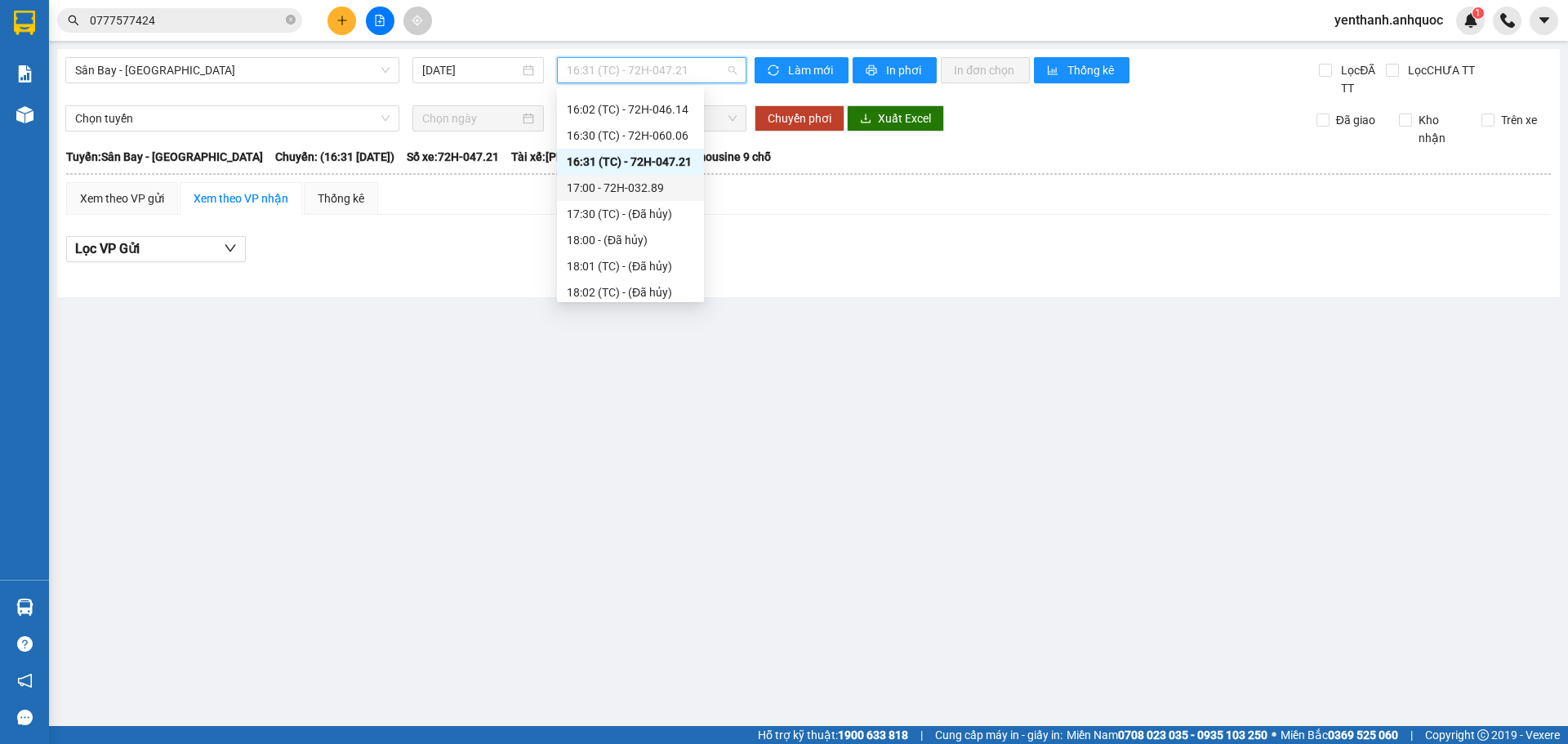
scroll to position [680, 0]
click at [655, 214] on div "19:00 - 72H-060.03" at bounding box center [630, 208] width 128 height 18
click at [690, 76] on span "19:00 - 72H-060.03" at bounding box center [651, 69] width 170 height 24
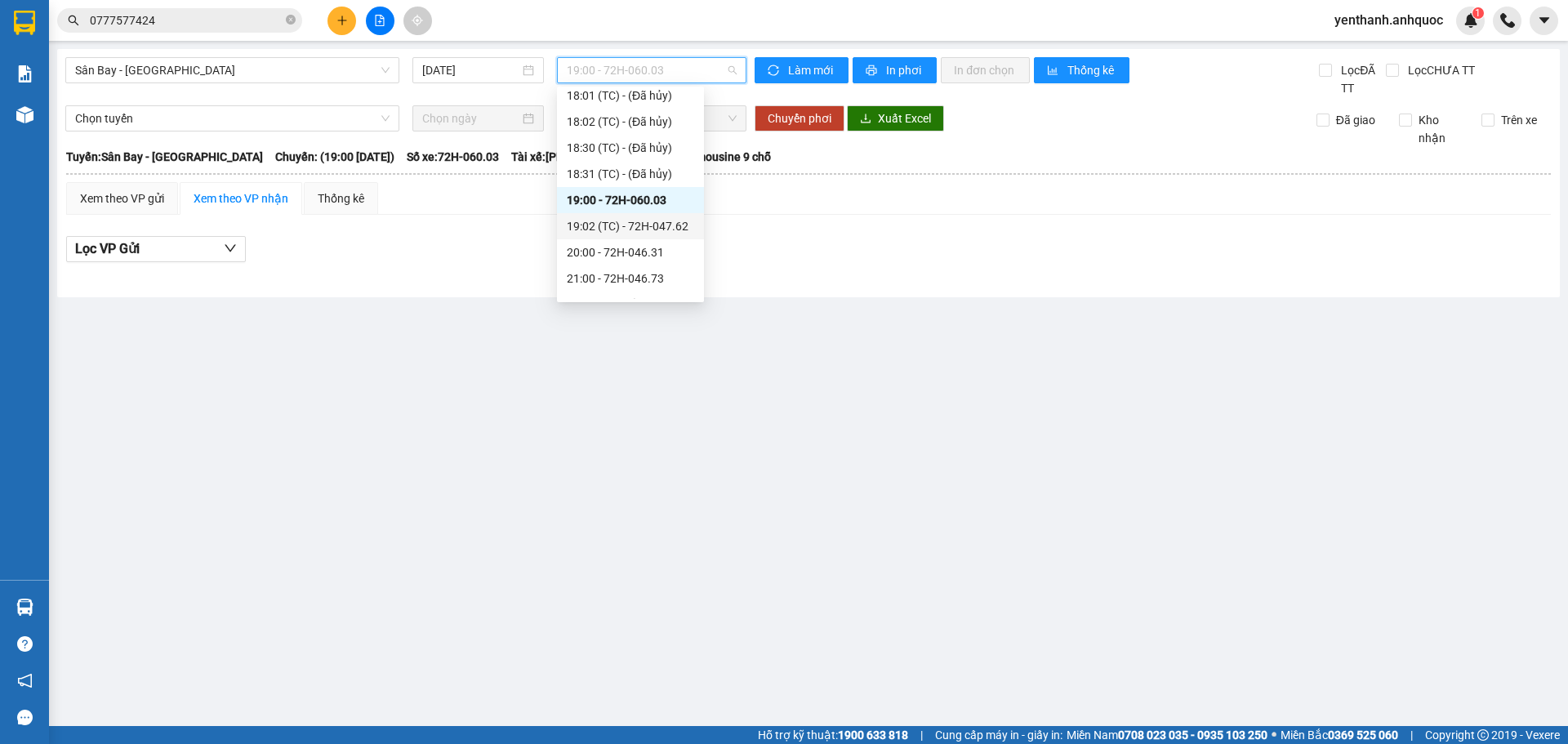
scroll to position [706, 0]
click at [648, 236] on div "20:00 - 72H-046.31" at bounding box center [630, 234] width 128 height 18
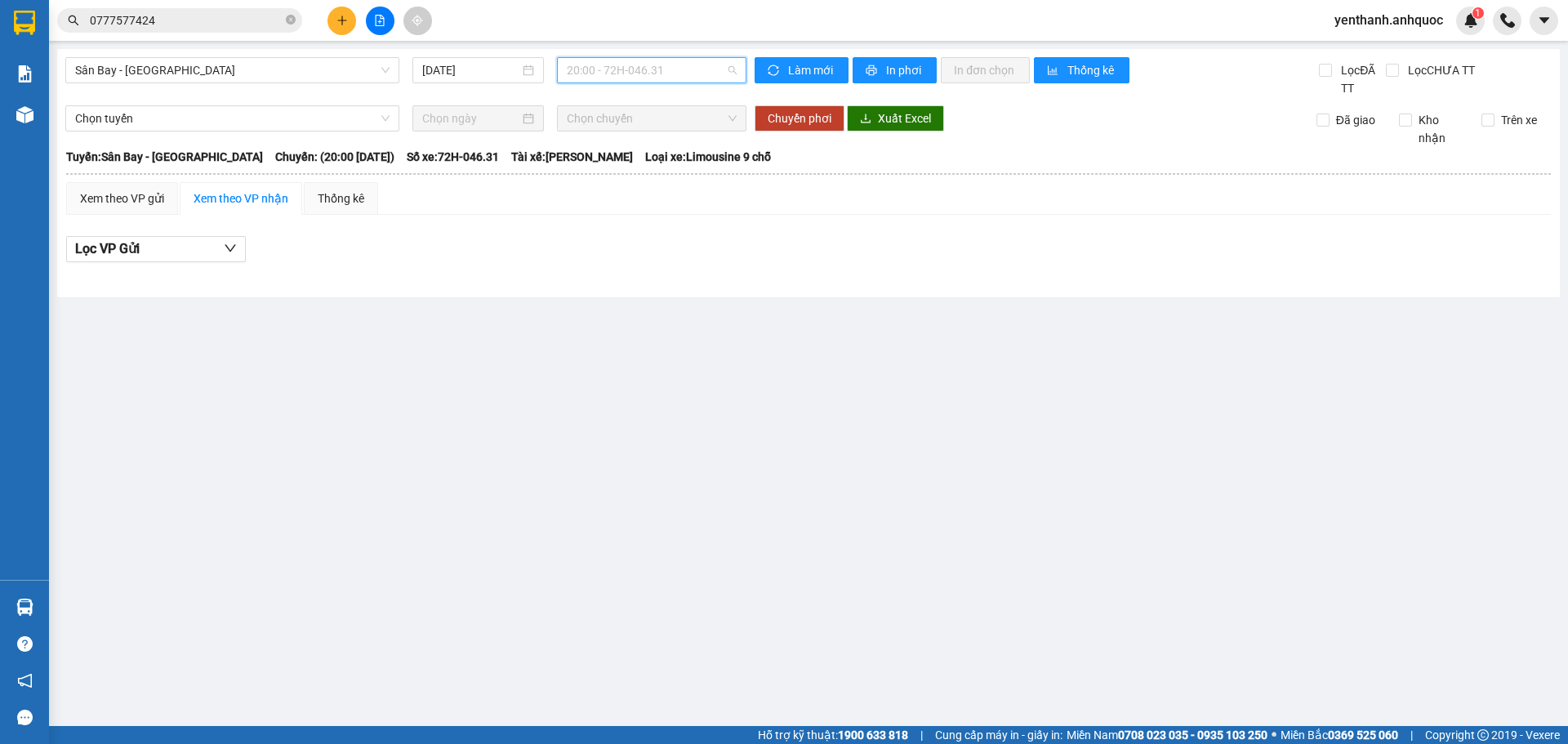
click at [680, 63] on span "20:00 - 72H-046.31" at bounding box center [651, 69] width 170 height 24
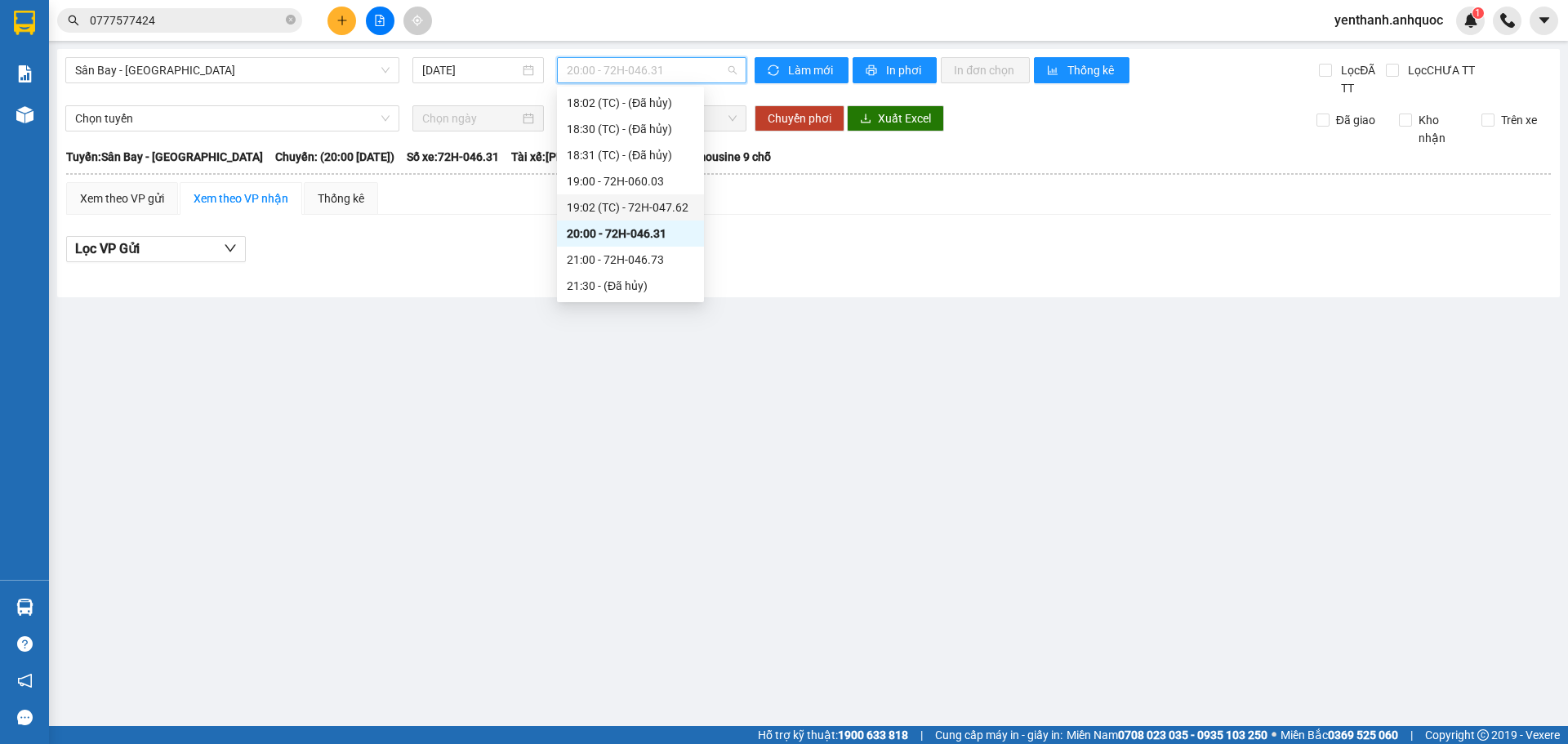
click at [661, 198] on div "19:02 (TC) - 72H-047.62" at bounding box center [629, 207] width 147 height 26
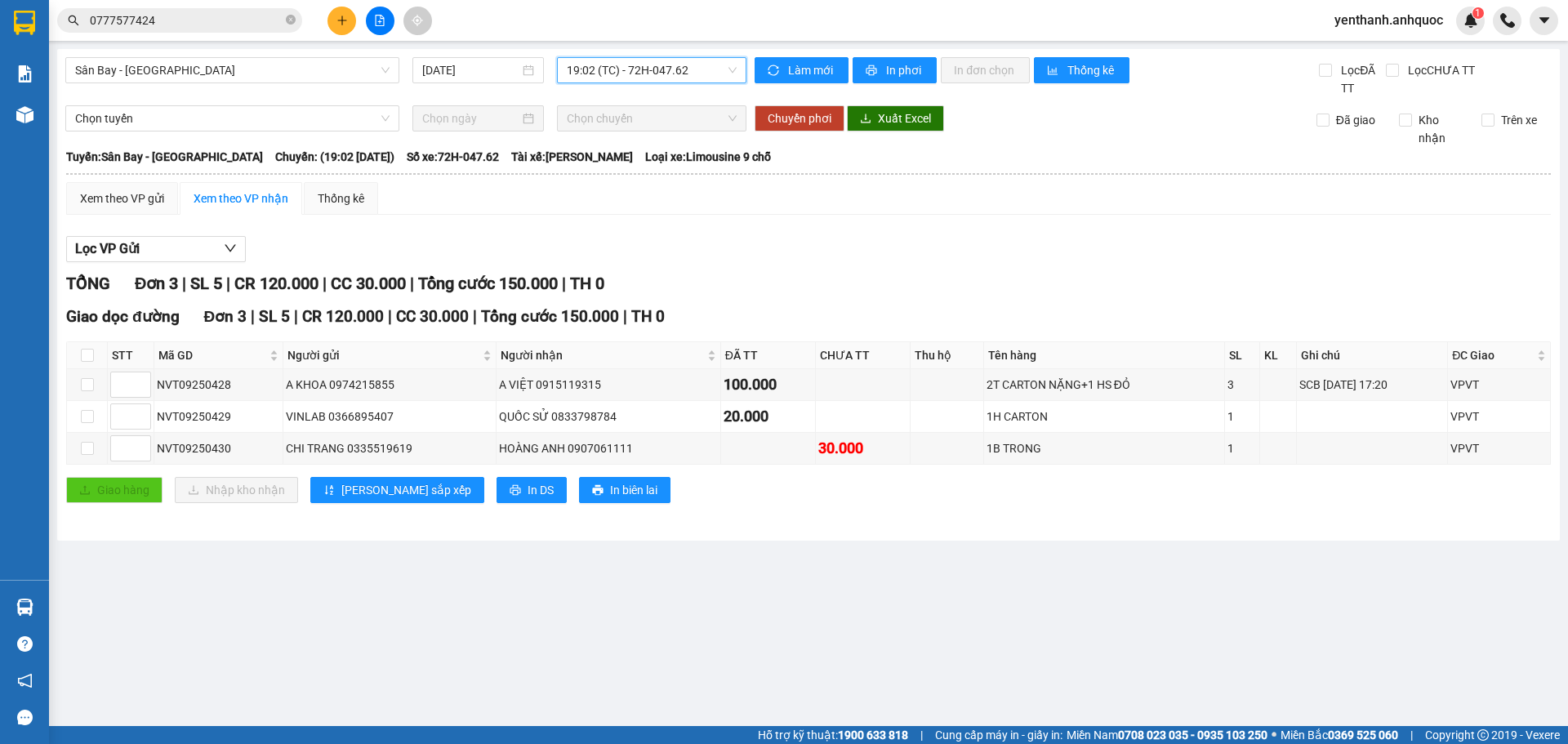
click at [685, 64] on span "19:02 (TC) - 72H-047.62" at bounding box center [651, 69] width 170 height 24
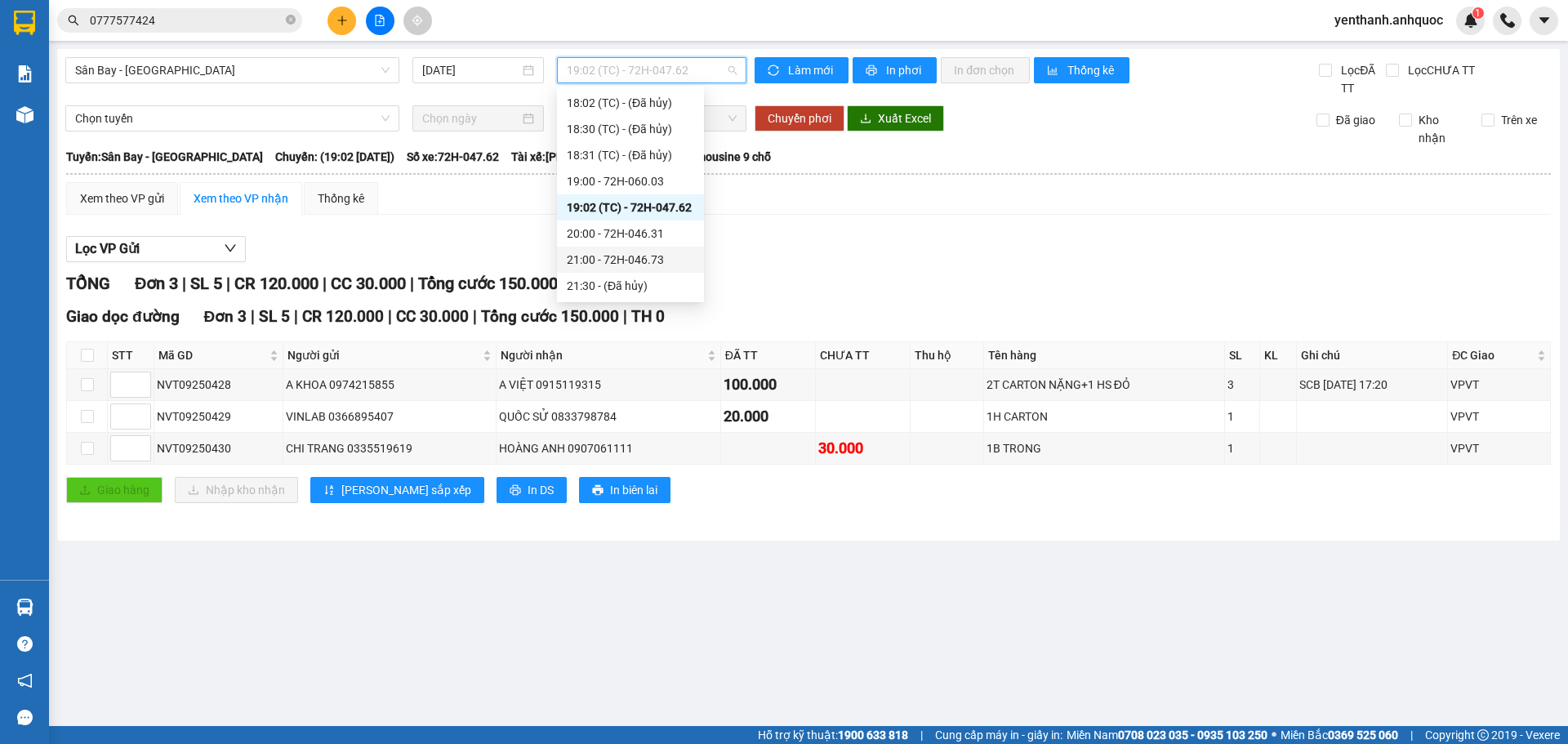
click at [662, 257] on div "21:00 - 72H-046.73" at bounding box center [630, 260] width 128 height 18
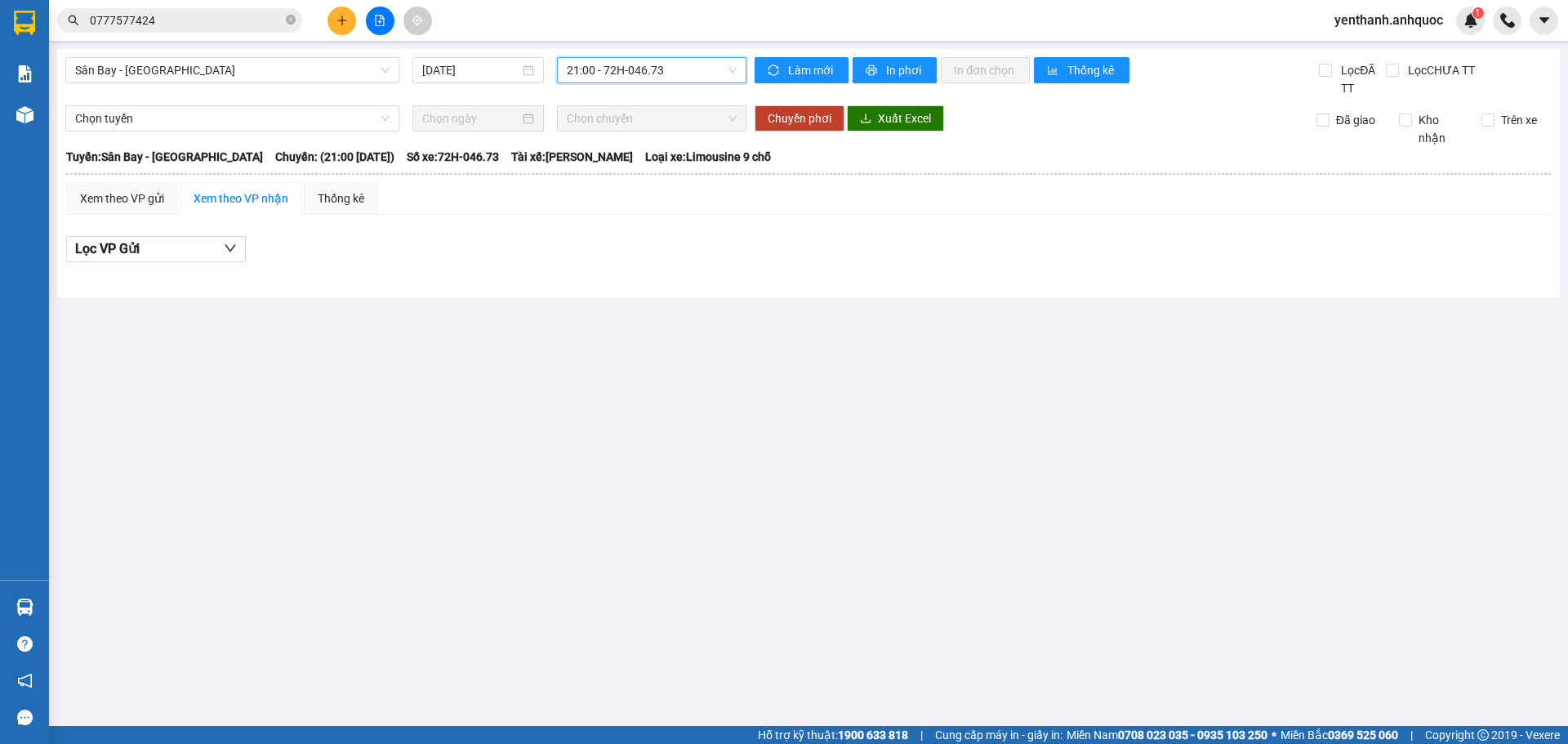
click at [680, 67] on span "21:00 - 72H-046.73" at bounding box center [651, 69] width 170 height 24
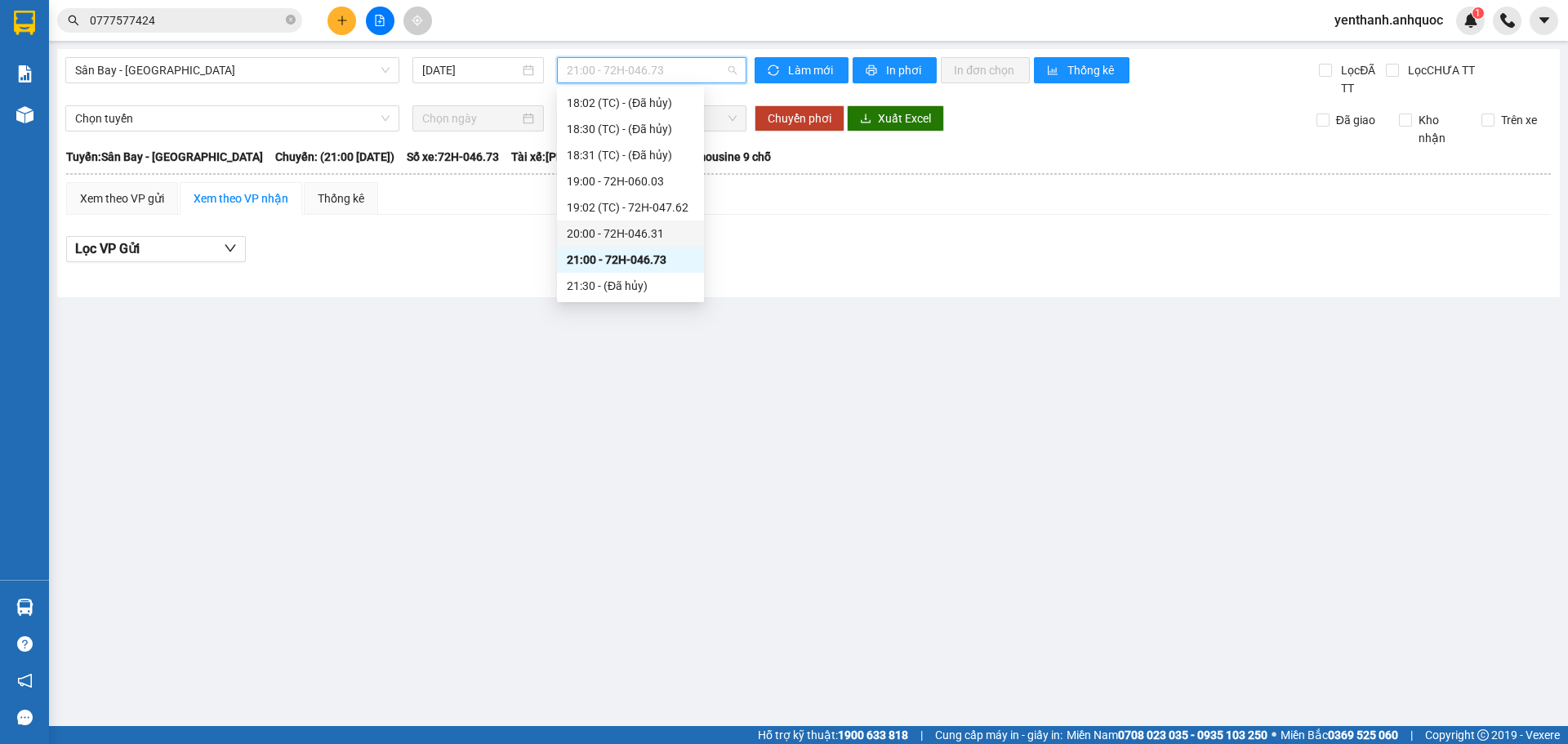
click at [659, 233] on div "20:00 - 72H-046.31" at bounding box center [630, 234] width 128 height 18
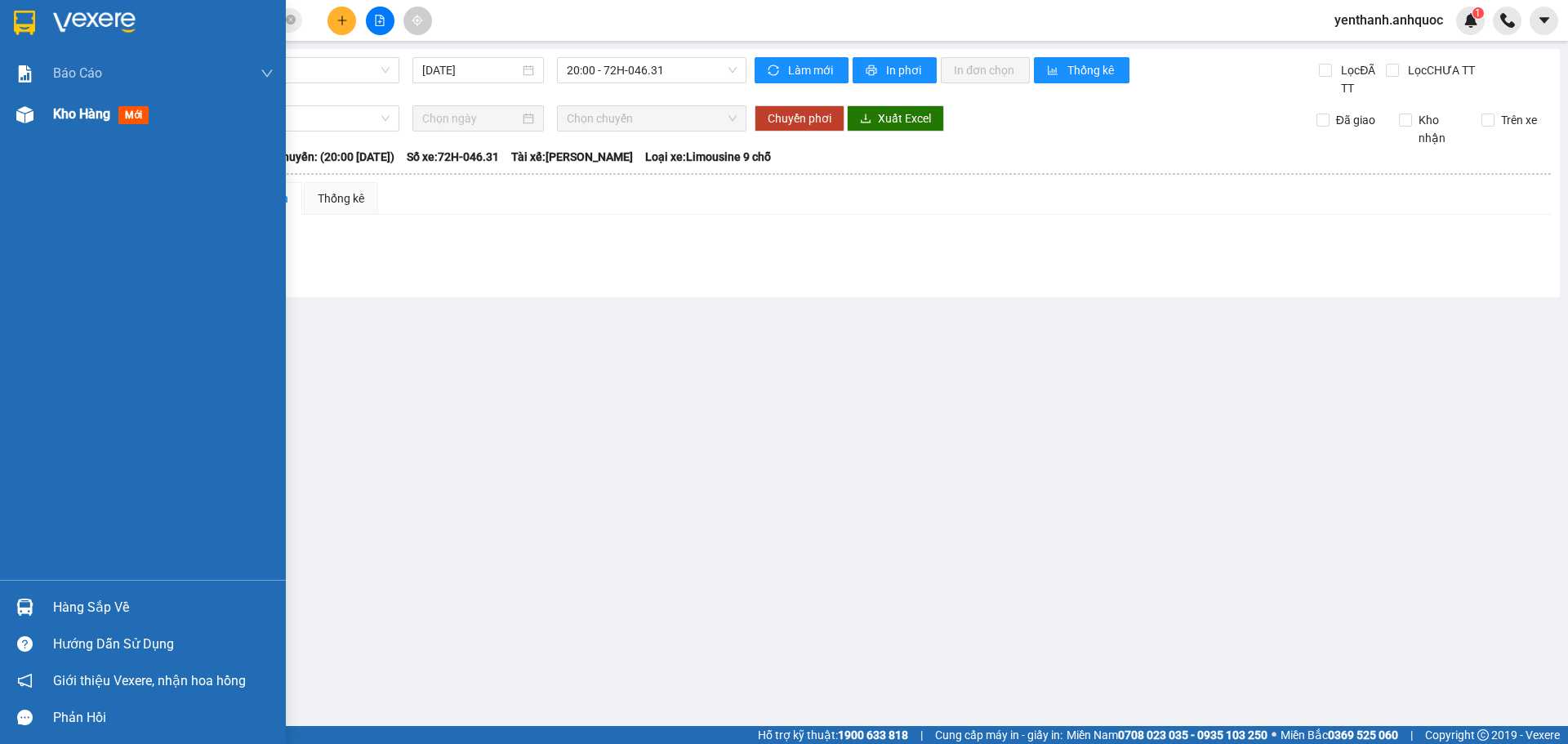
click at [37, 116] on div at bounding box center [25, 115] width 29 height 29
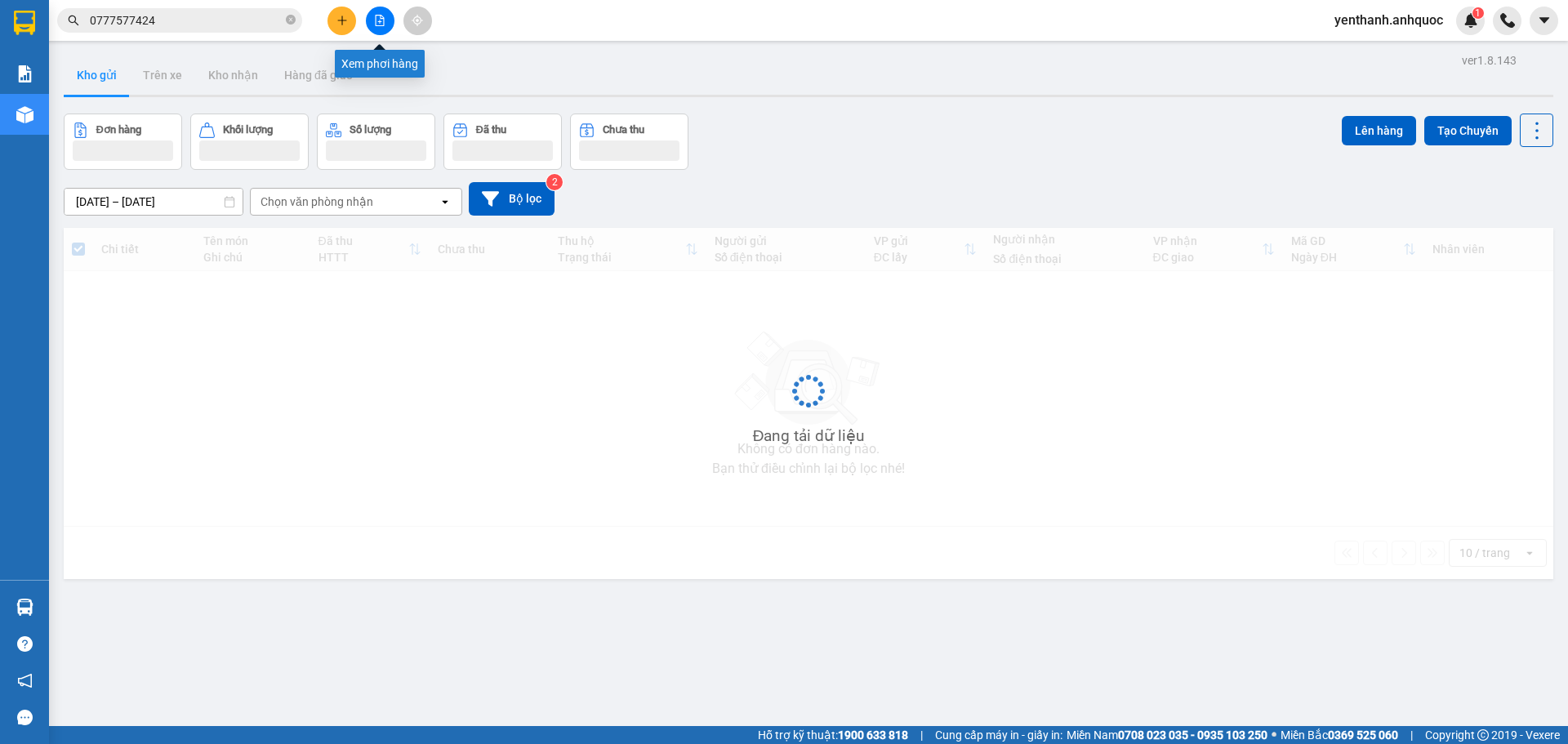
click at [380, 20] on icon "file-add" at bounding box center [379, 20] width 12 height 12
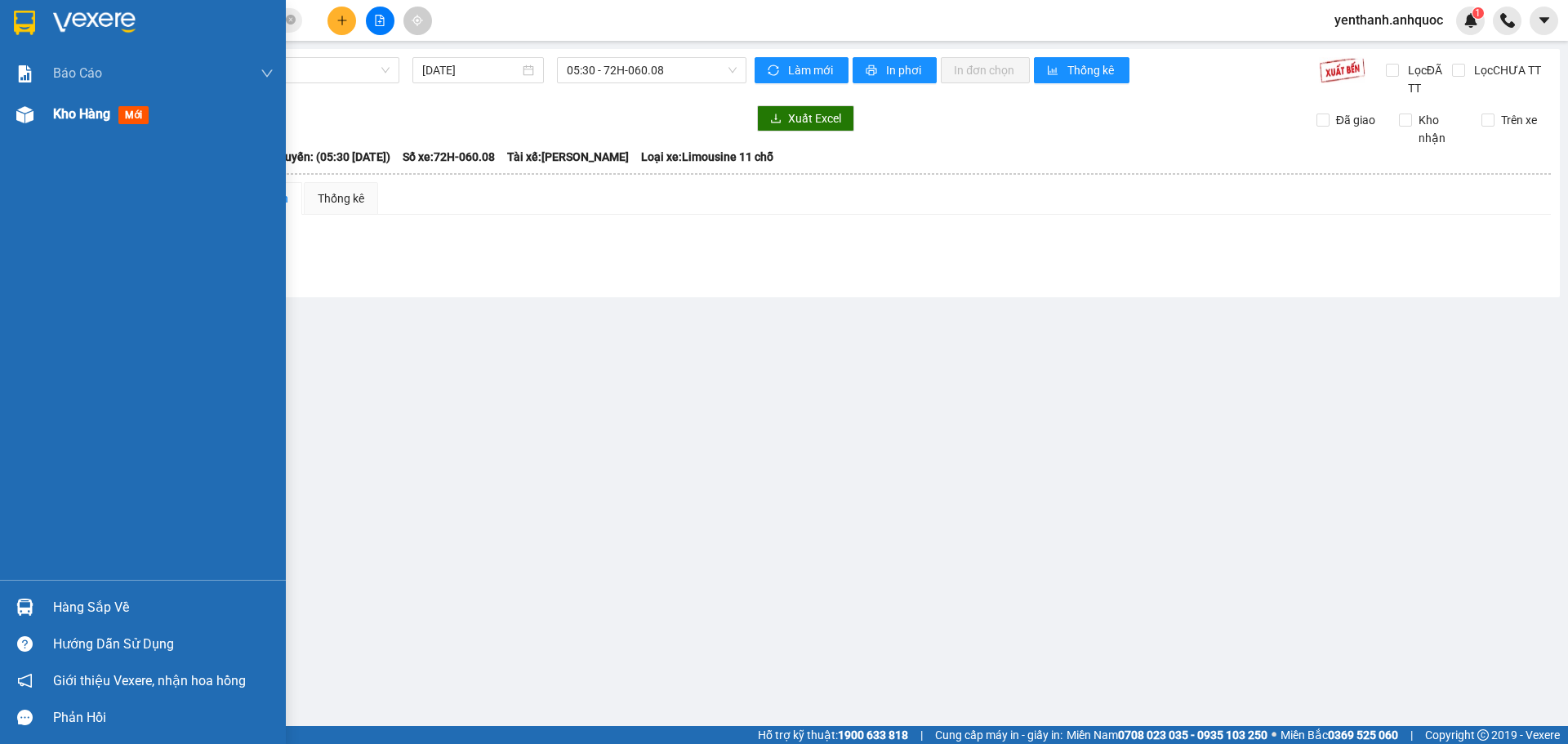
click at [53, 120] on span "Kho hàng" at bounding box center [82, 113] width 58 height 15
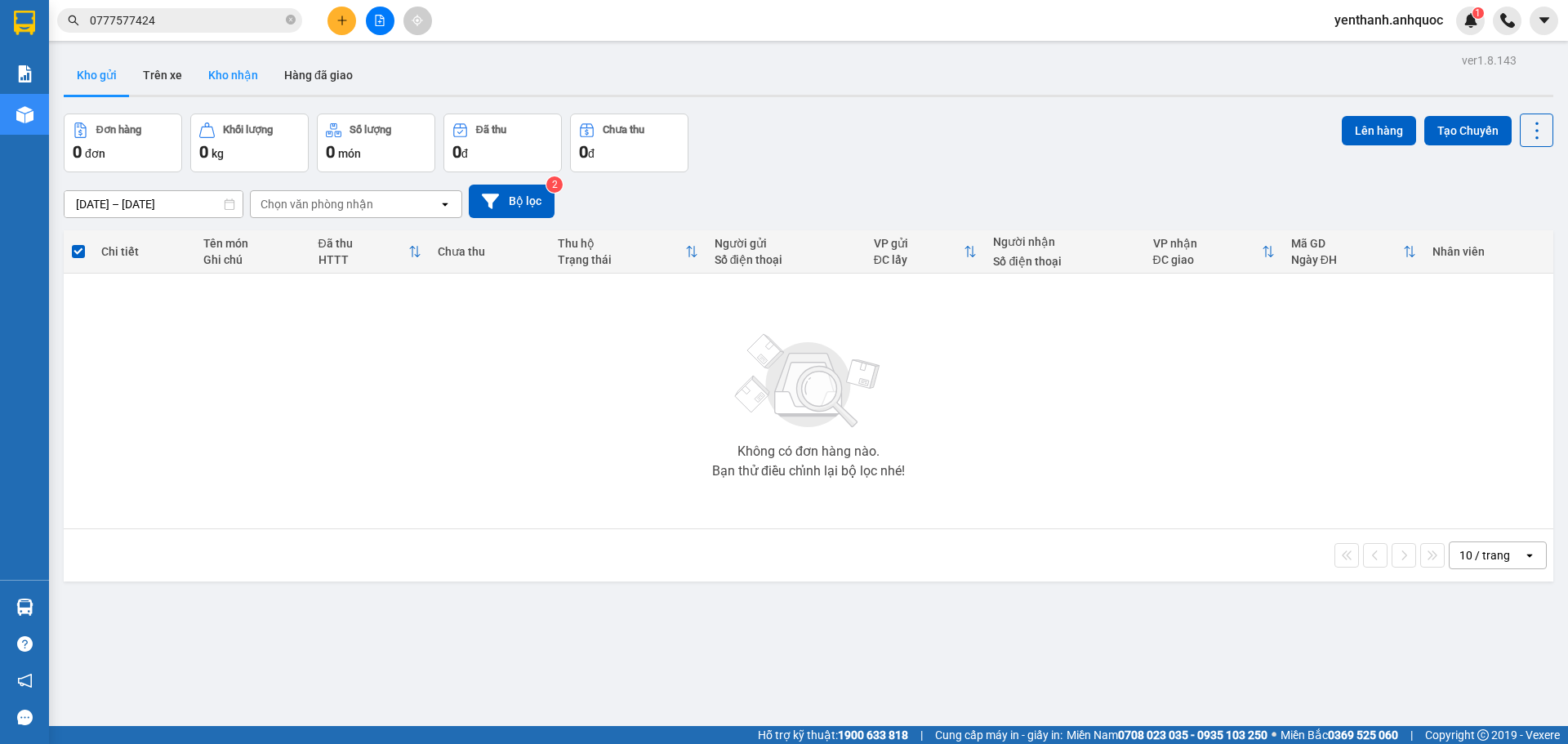
click at [245, 81] on button "Kho nhận" at bounding box center [233, 76] width 76 height 40
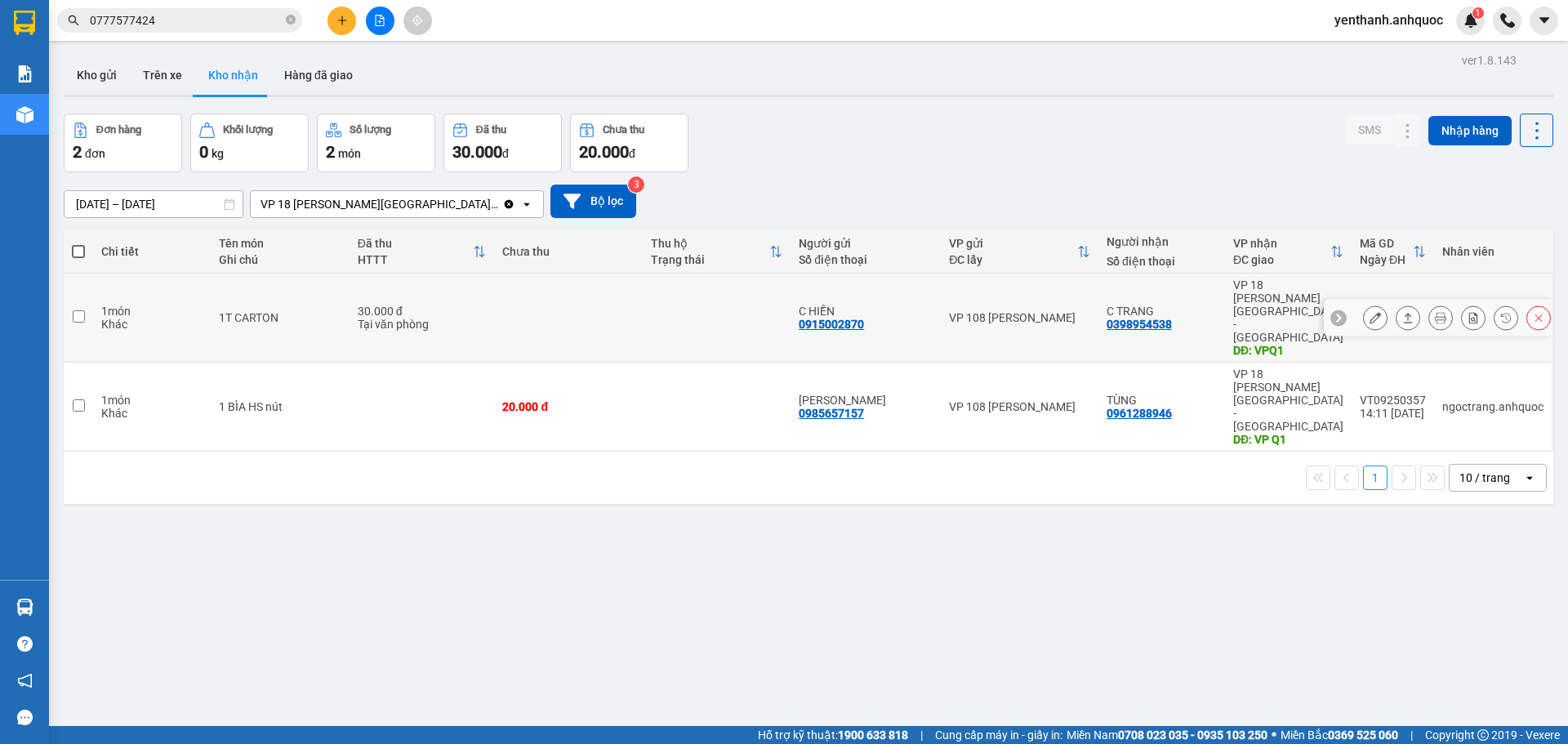
click at [1369, 312] on icon at bounding box center [1375, 318] width 12 height 12
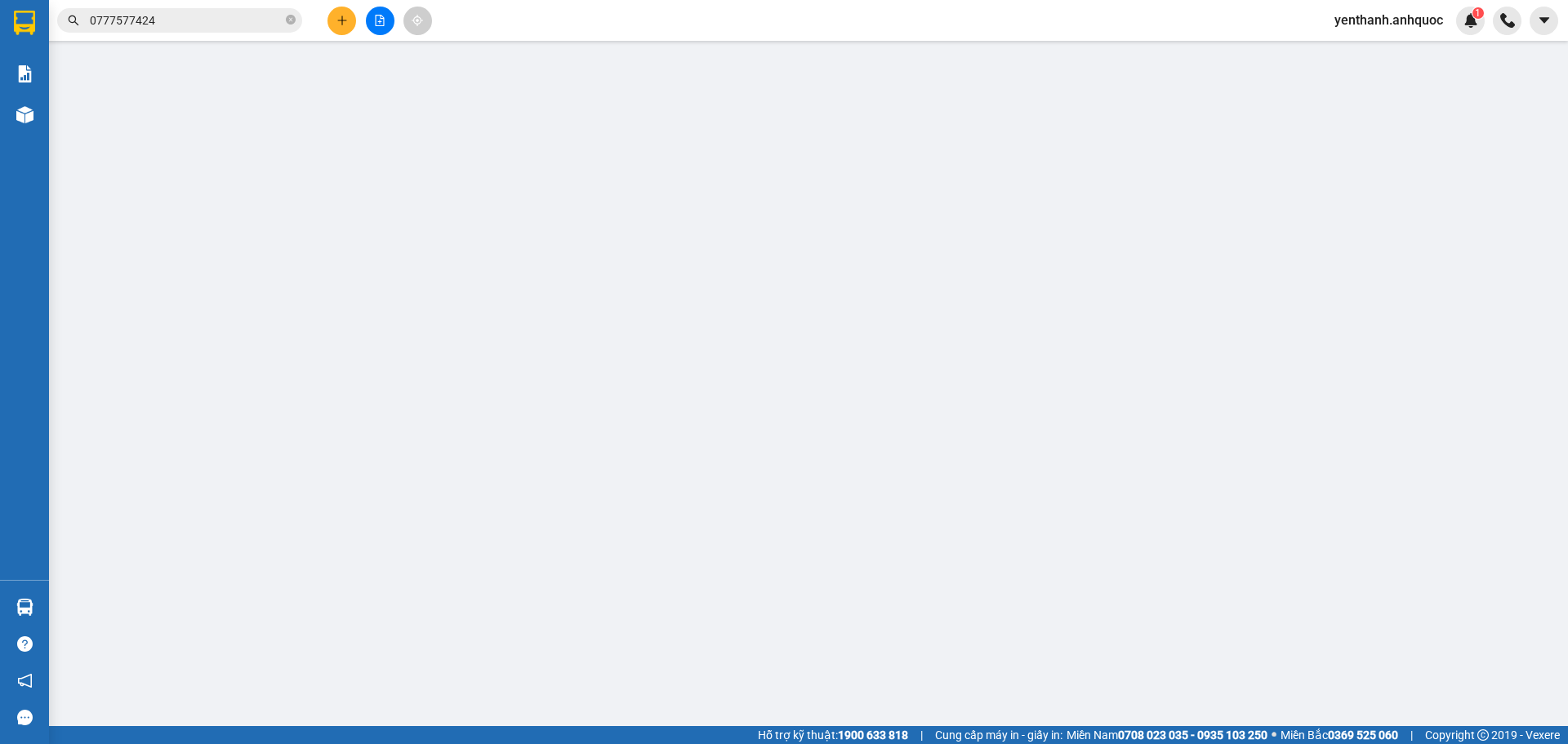
type input "0915002870"
type input "C HIỀN"
type input "0398954538"
type input "C TRANG"
type input "VPQ1"
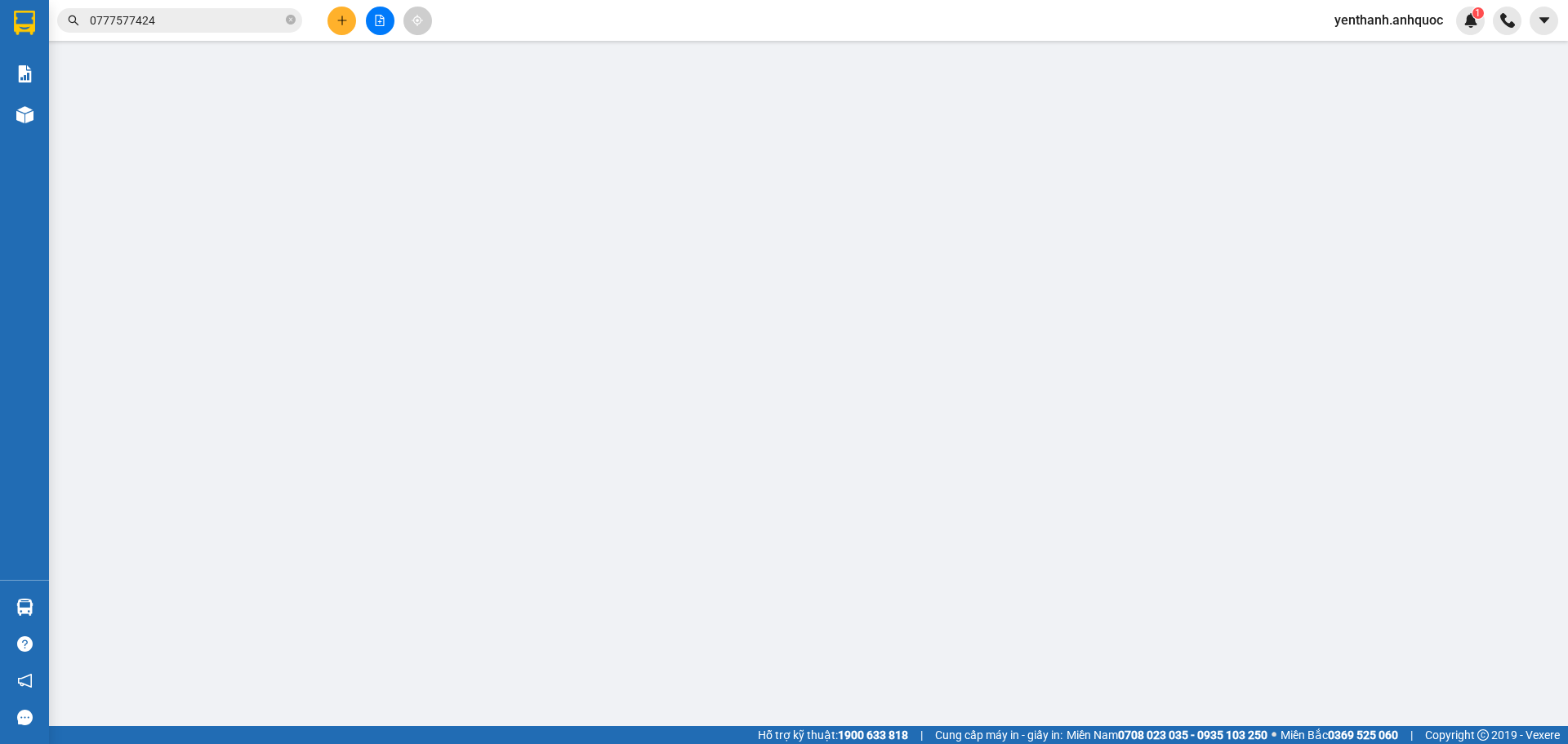
type input "30.000"
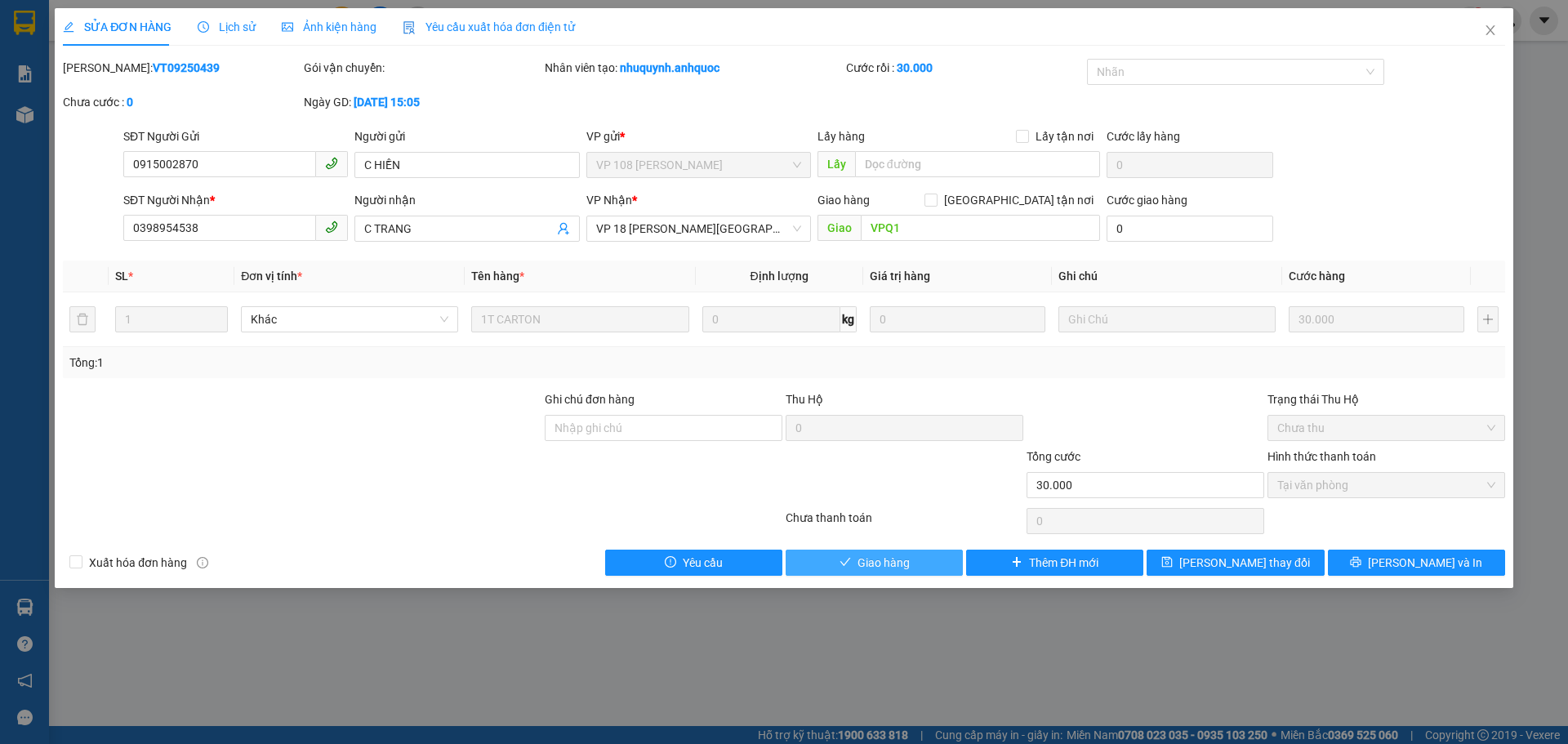
drag, startPoint x: 861, startPoint y: 561, endPoint x: 879, endPoint y: 547, distance: 22.8
click at [862, 561] on span "Giao hàng" at bounding box center [884, 563] width 52 height 18
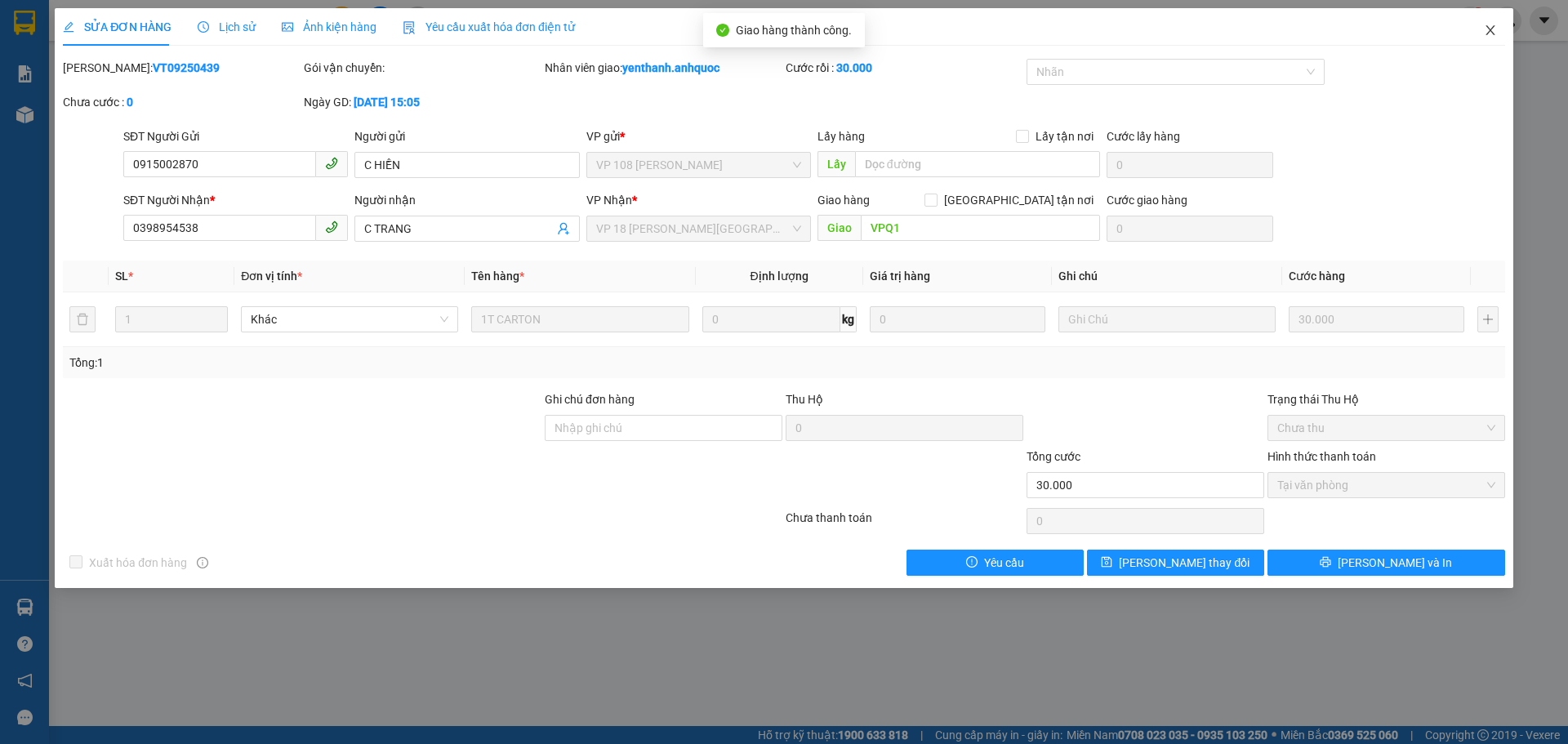
click at [1486, 31] on icon "close" at bounding box center [1490, 30] width 13 height 13
